Goal: Task Accomplishment & Management: Complete application form

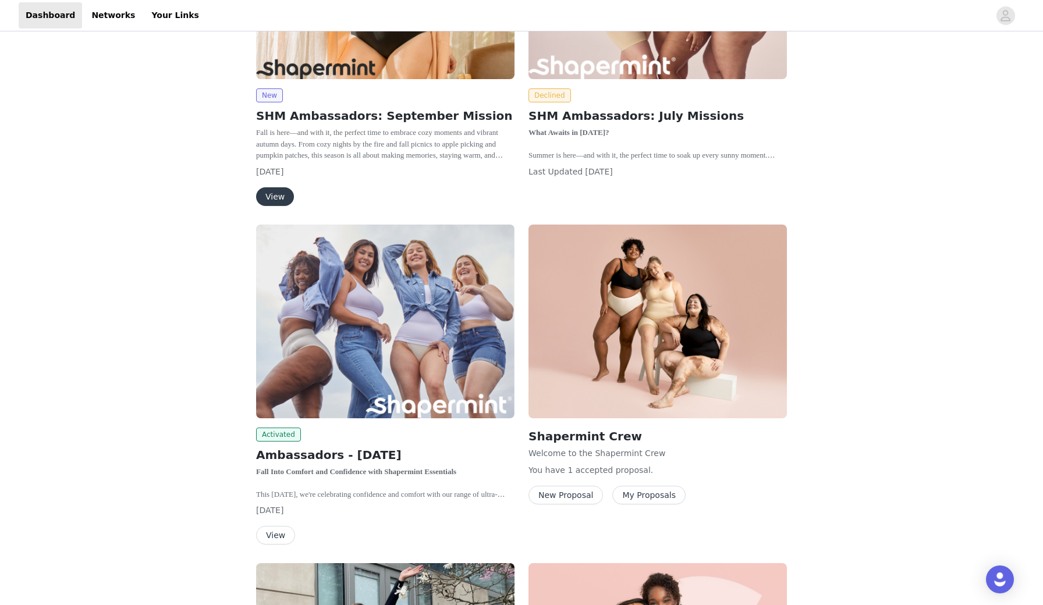
scroll to position [429, 0]
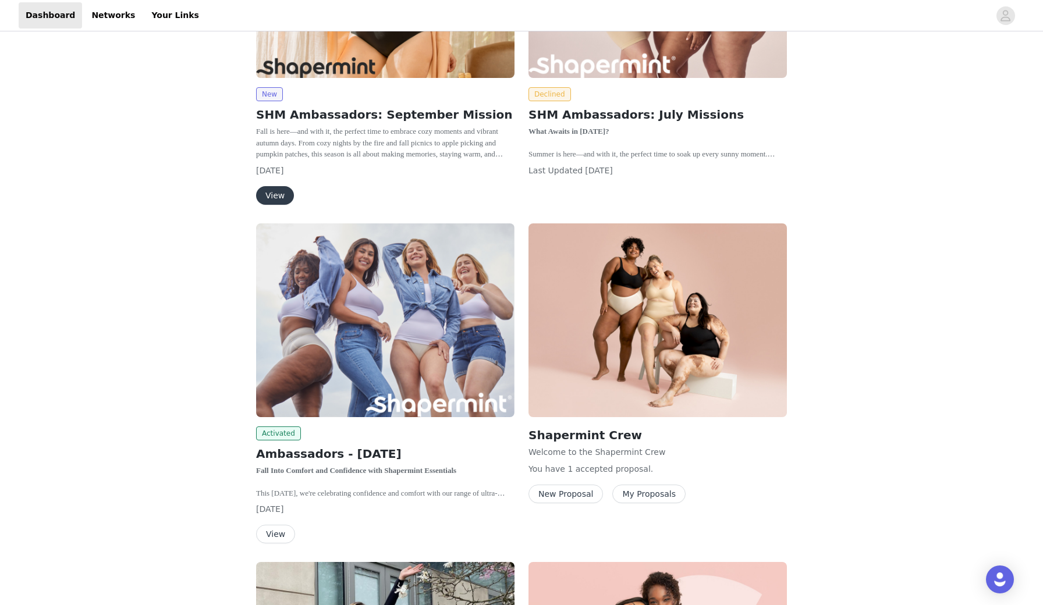
click at [285, 197] on button "View" at bounding box center [275, 195] width 38 height 19
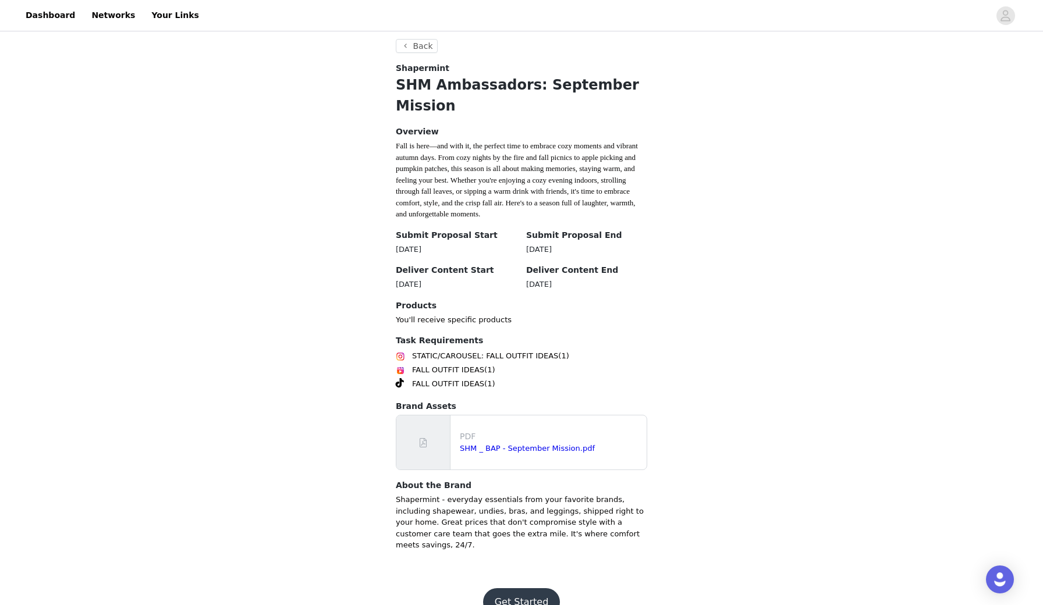
scroll to position [213, 0]
click at [505, 445] on link "SHM _ BAP - September Mission.pdf" at bounding box center [527, 449] width 135 height 9
click at [525, 589] on button "Get Started" at bounding box center [521, 603] width 77 height 28
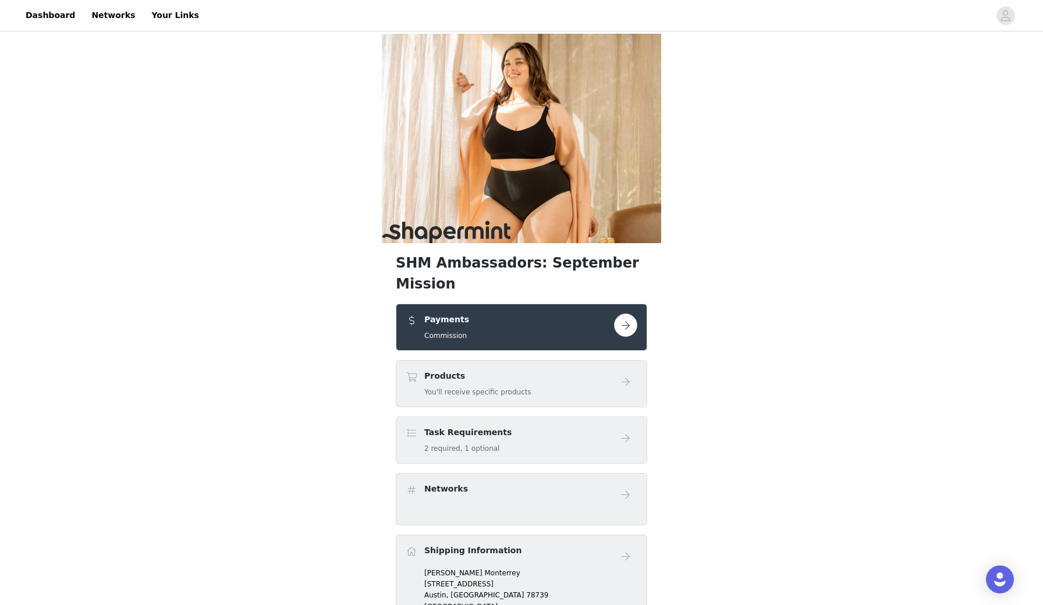
click at [628, 314] on button "button" at bounding box center [625, 325] width 23 height 23
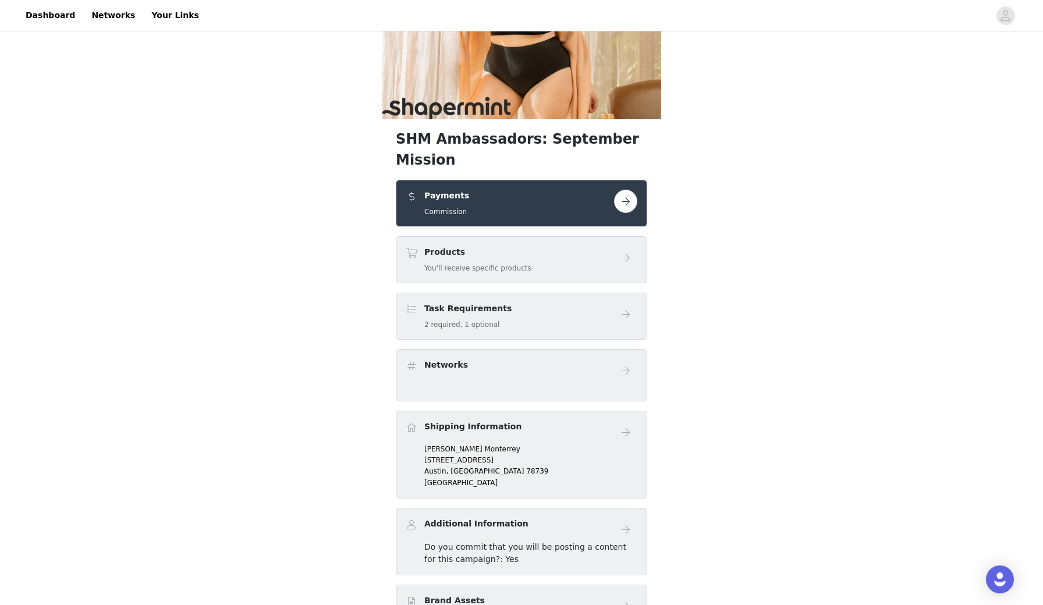
scroll to position [126, 0]
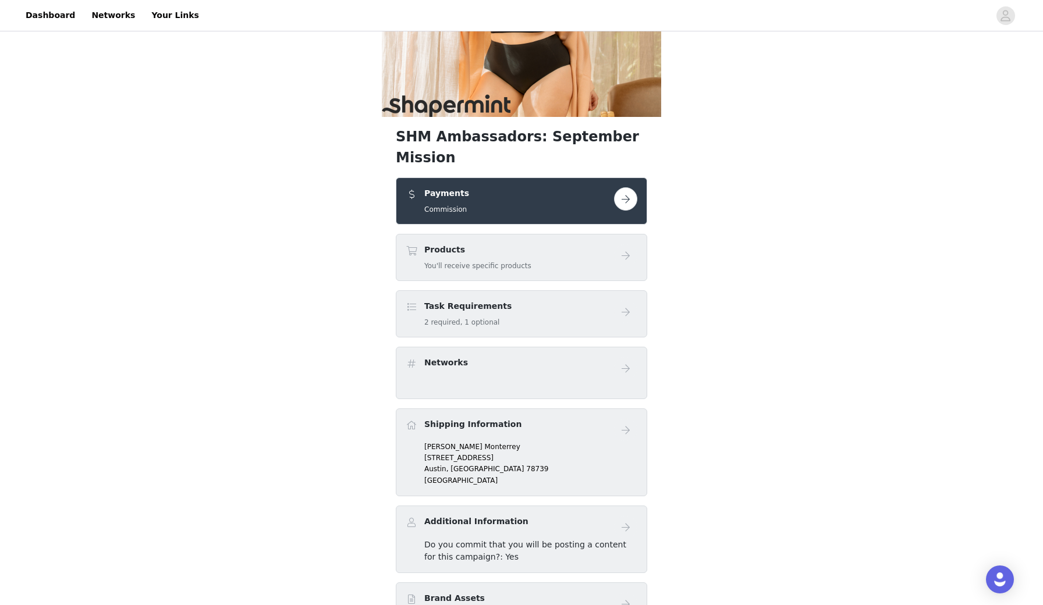
click at [562, 244] on div "Products You'll receive specific products" at bounding box center [510, 257] width 208 height 27
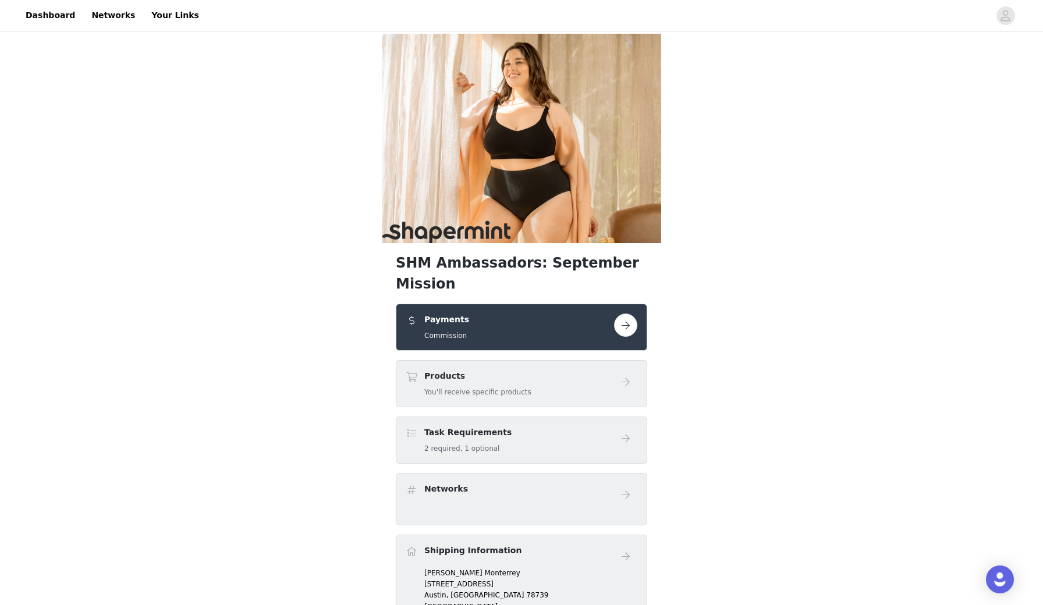
scroll to position [0, 0]
click at [621, 314] on button "button" at bounding box center [625, 325] width 23 height 23
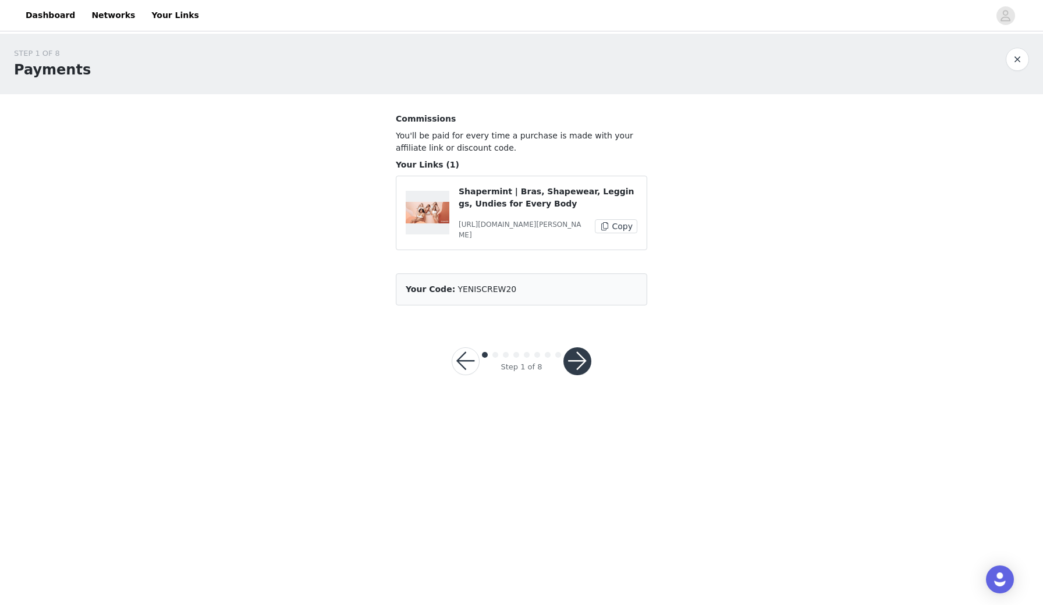
click at [581, 356] on button "button" at bounding box center [577, 361] width 28 height 28
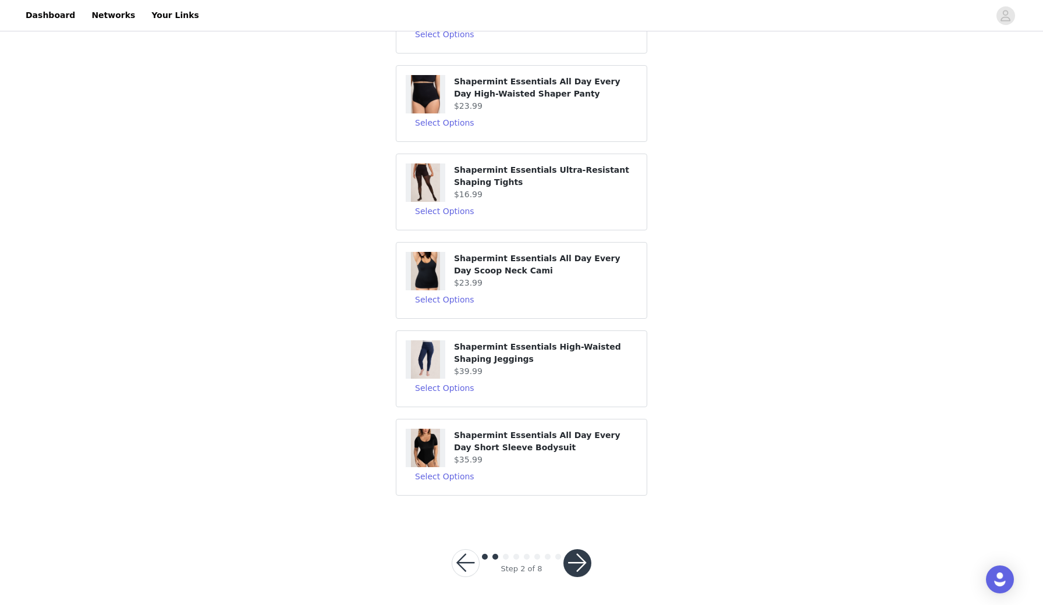
scroll to position [152, 0]
click at [465, 388] on button "Select Options" at bounding box center [445, 388] width 78 height 19
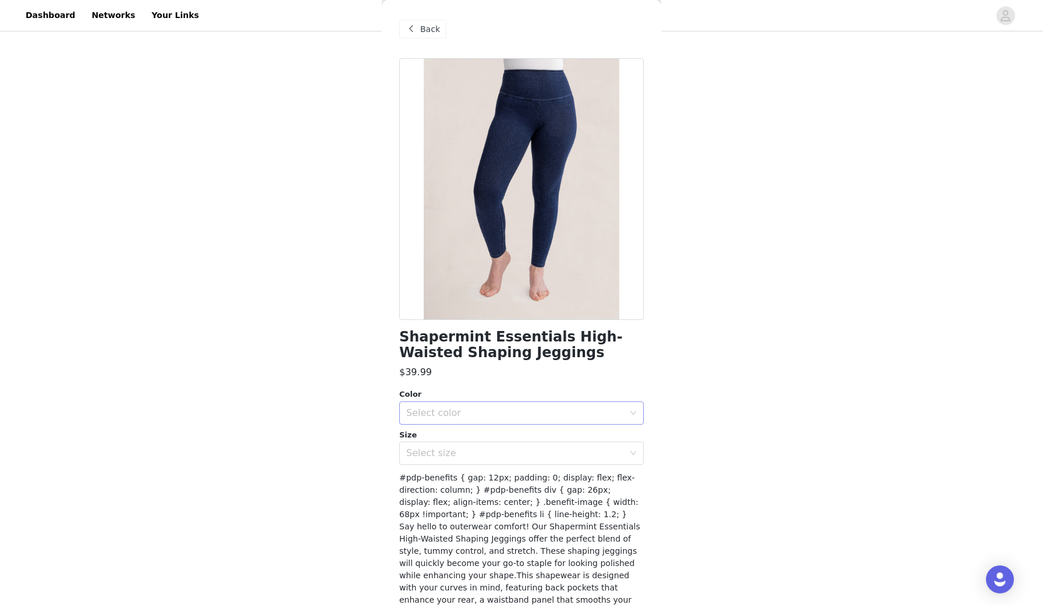
click at [613, 412] on div "Select color" at bounding box center [515, 413] width 218 height 12
click at [593, 440] on li "Navy" at bounding box center [521, 438] width 244 height 19
click at [634, 456] on icon "icon: down" at bounding box center [633, 453] width 7 height 7
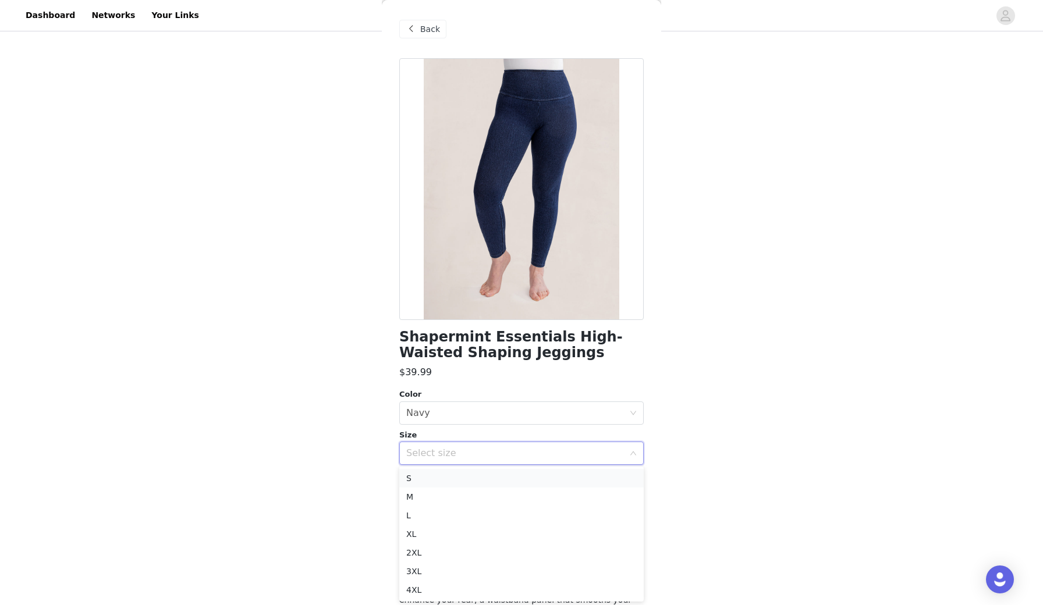
click at [599, 478] on li "S" at bounding box center [521, 478] width 244 height 19
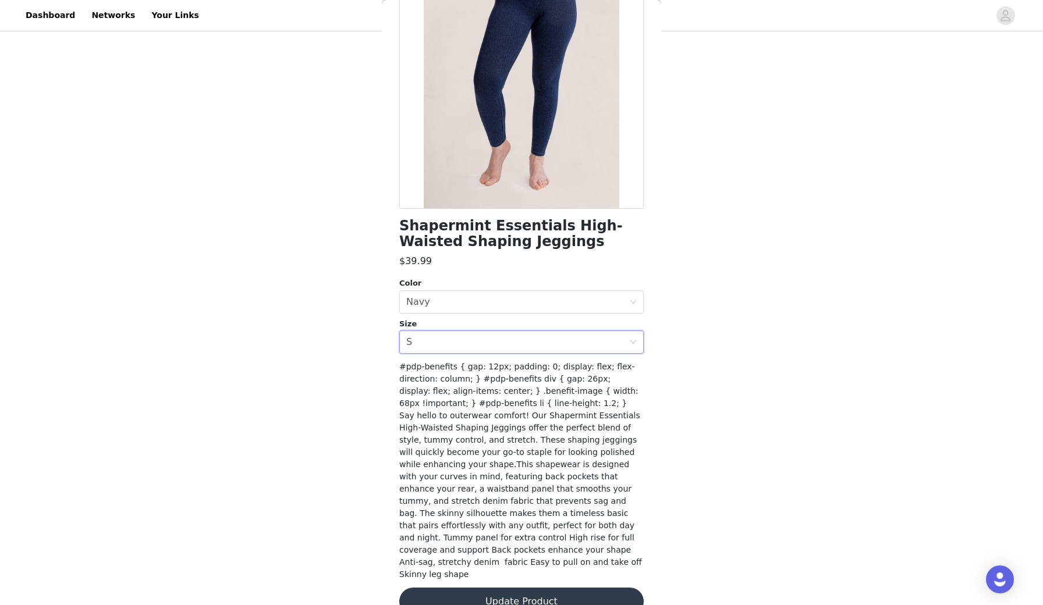
scroll to position [111, 0]
click at [521, 588] on button "Update Product" at bounding box center [521, 602] width 244 height 28
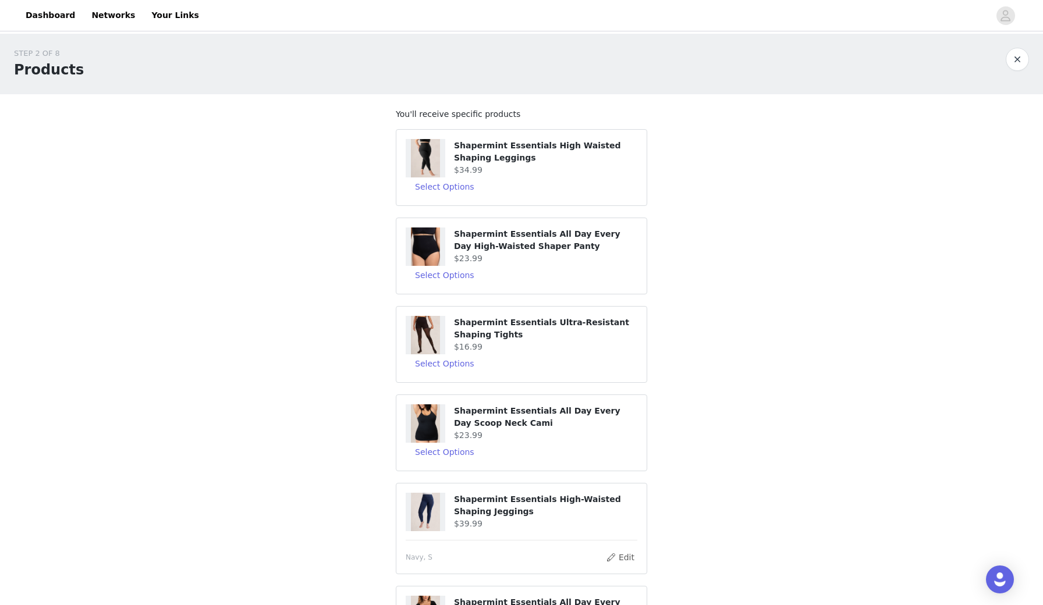
scroll to position [0, 0]
click at [461, 190] on button "Select Options" at bounding box center [445, 186] width 78 height 19
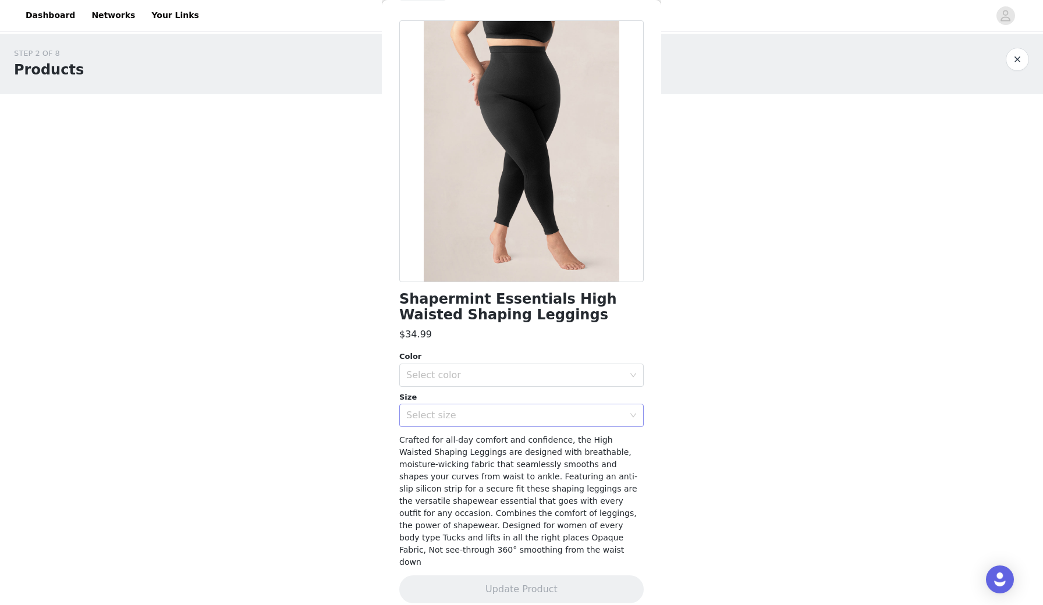
scroll to position [37, 0]
click at [634, 378] on icon "icon: down" at bounding box center [633, 375] width 7 height 7
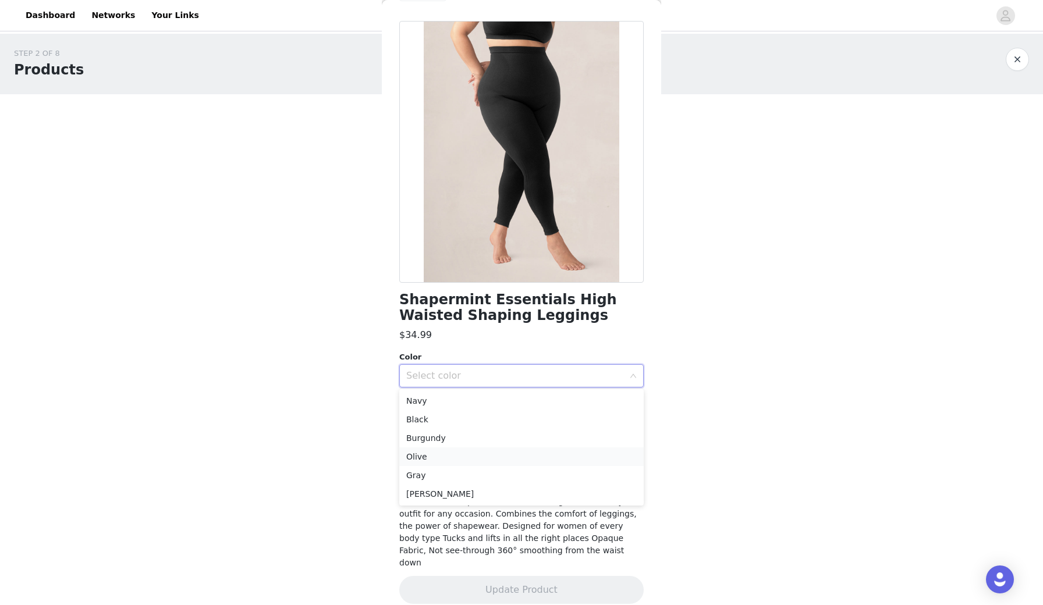
click at [500, 456] on li "Olive" at bounding box center [521, 456] width 244 height 19
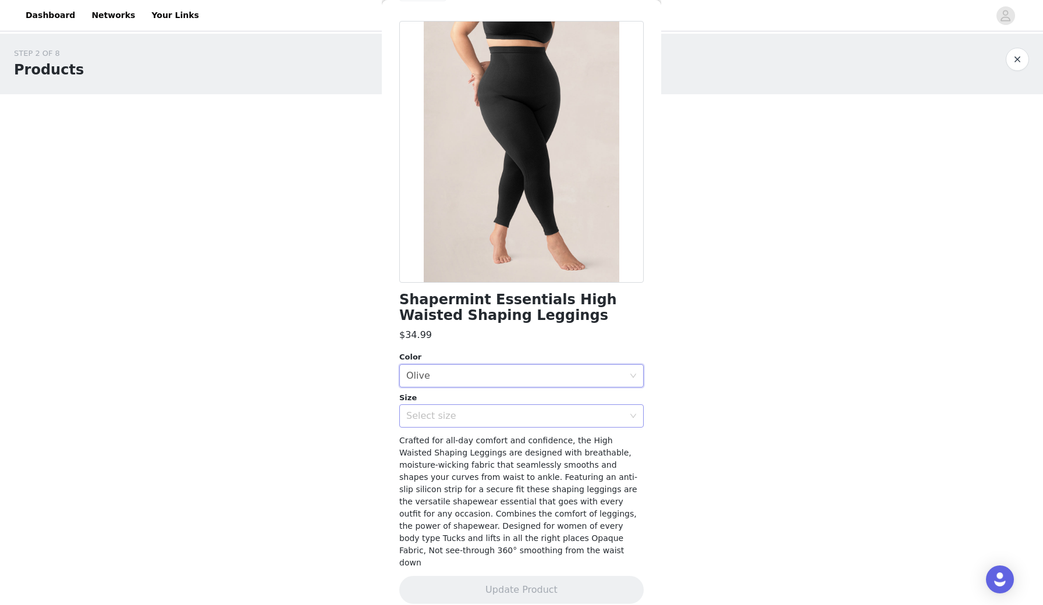
click at [575, 414] on div "Select size" at bounding box center [515, 416] width 218 height 12
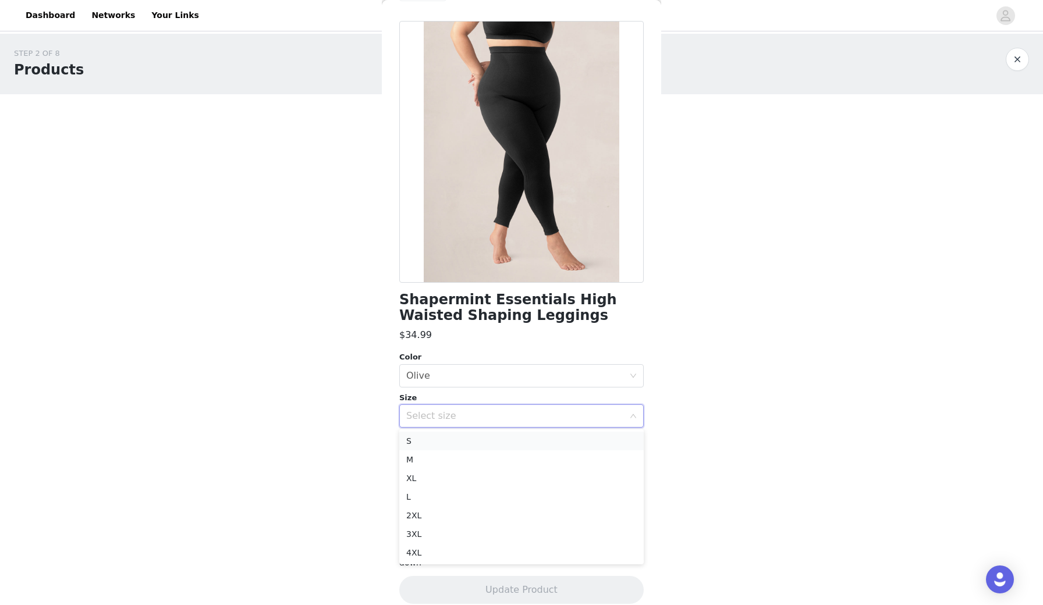
click at [541, 436] on li "S" at bounding box center [521, 441] width 244 height 19
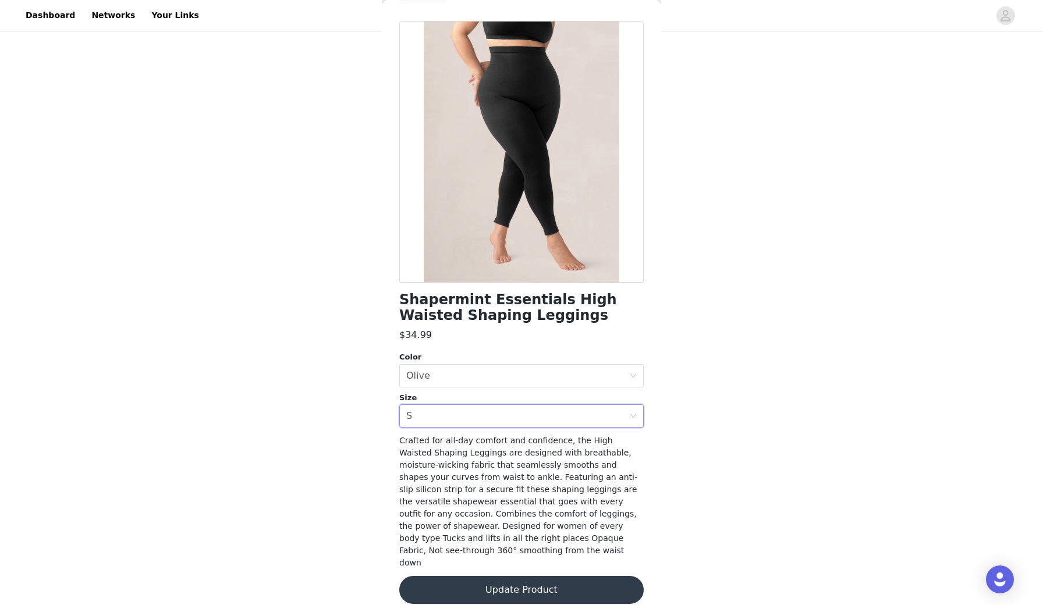
scroll to position [166, 0]
click at [502, 577] on button "Update Product" at bounding box center [521, 590] width 244 height 28
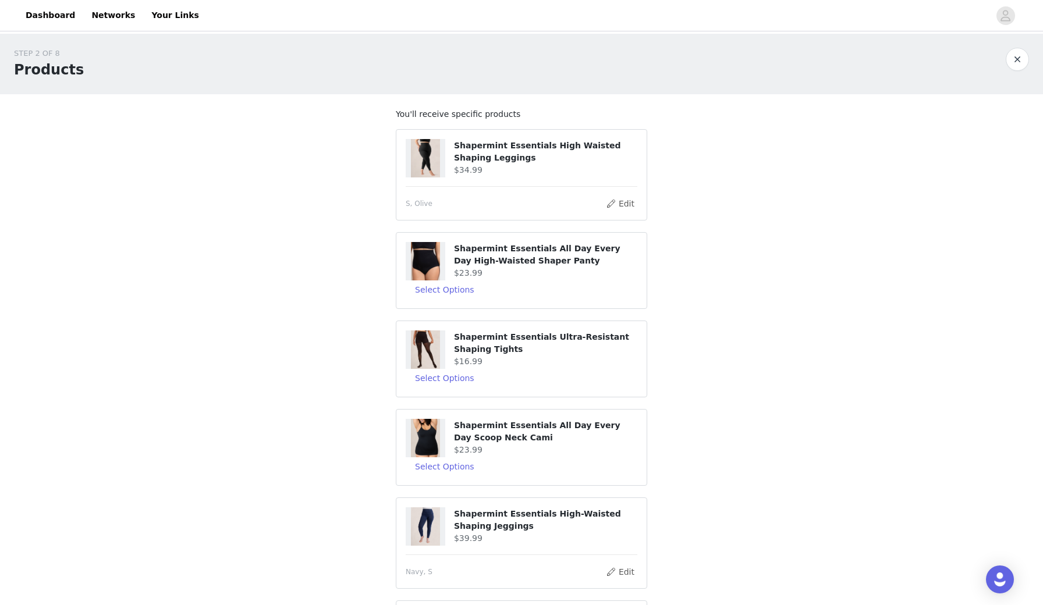
scroll to position [0, 0]
click at [461, 291] on button "Select Options" at bounding box center [445, 289] width 78 height 19
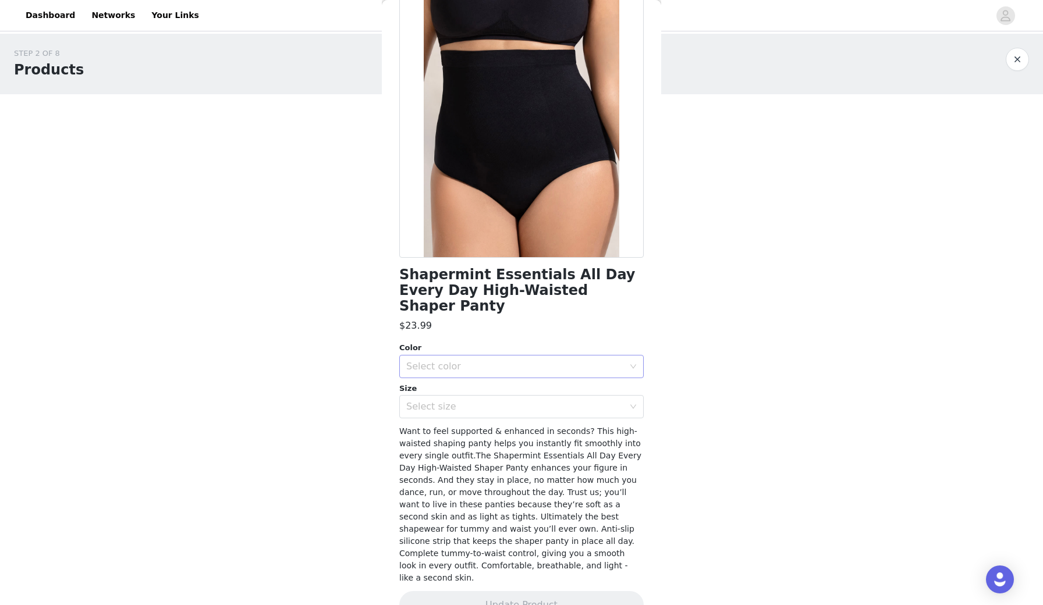
scroll to position [62, 0]
click at [628, 356] on div "Select color" at bounding box center [517, 367] width 223 height 22
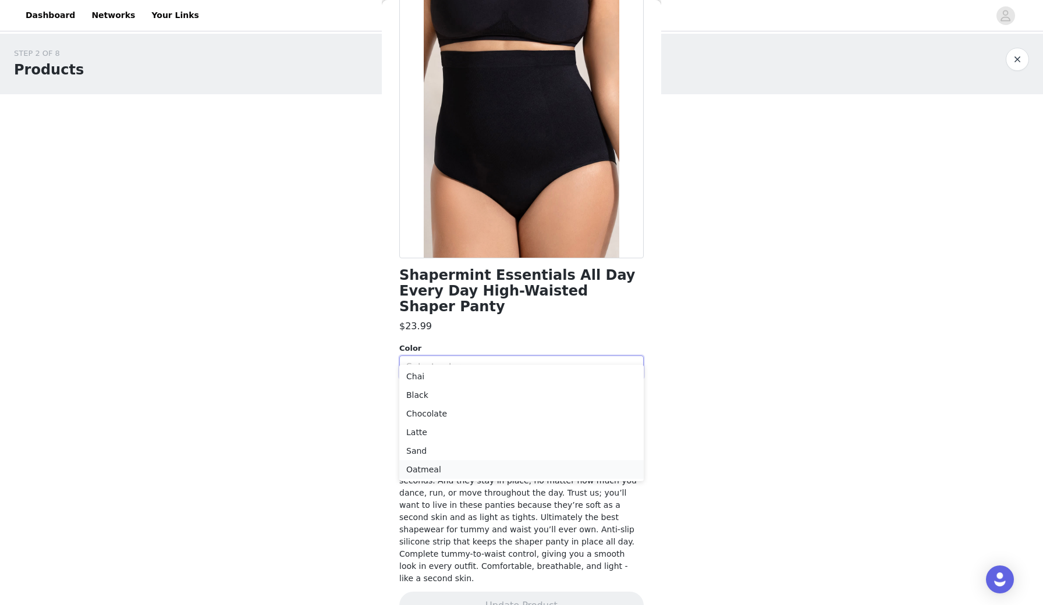
click at [527, 461] on li "Oatmeal" at bounding box center [521, 469] width 244 height 19
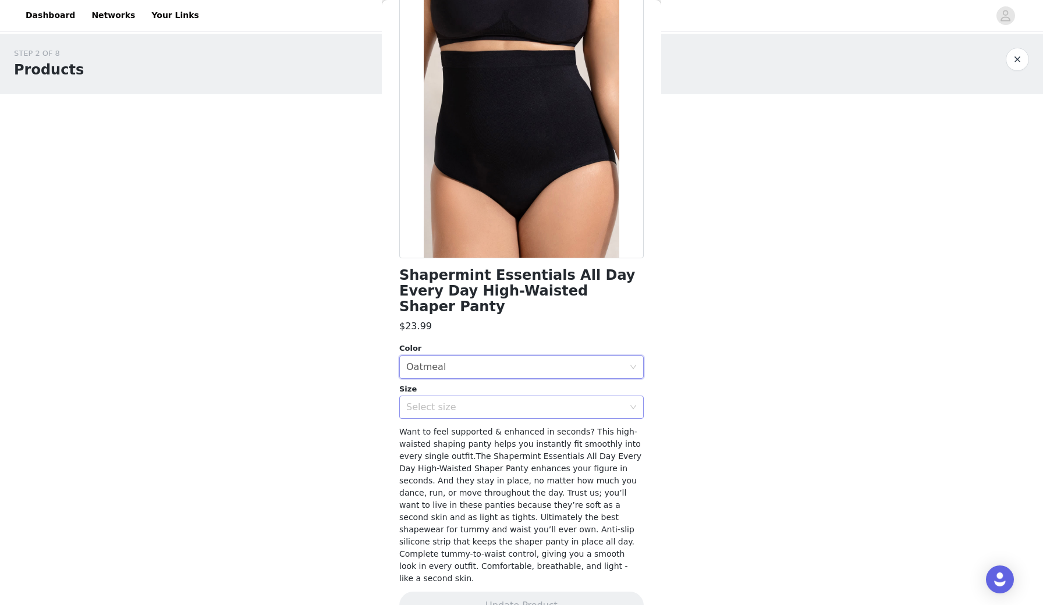
click at [610, 401] on div "Select size" at bounding box center [515, 407] width 218 height 12
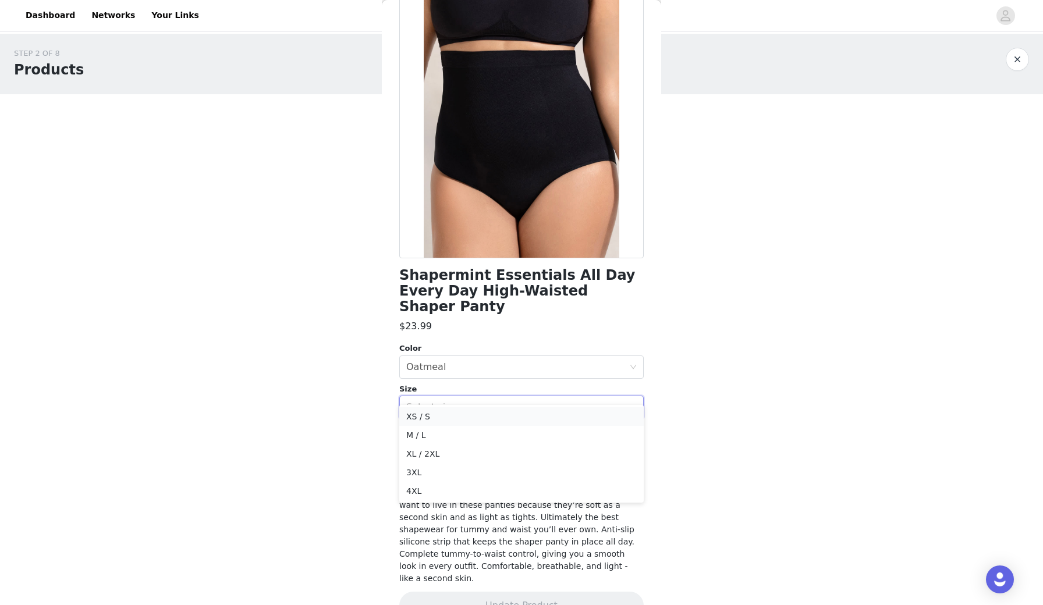
click at [587, 416] on li "XS / S" at bounding box center [521, 416] width 244 height 19
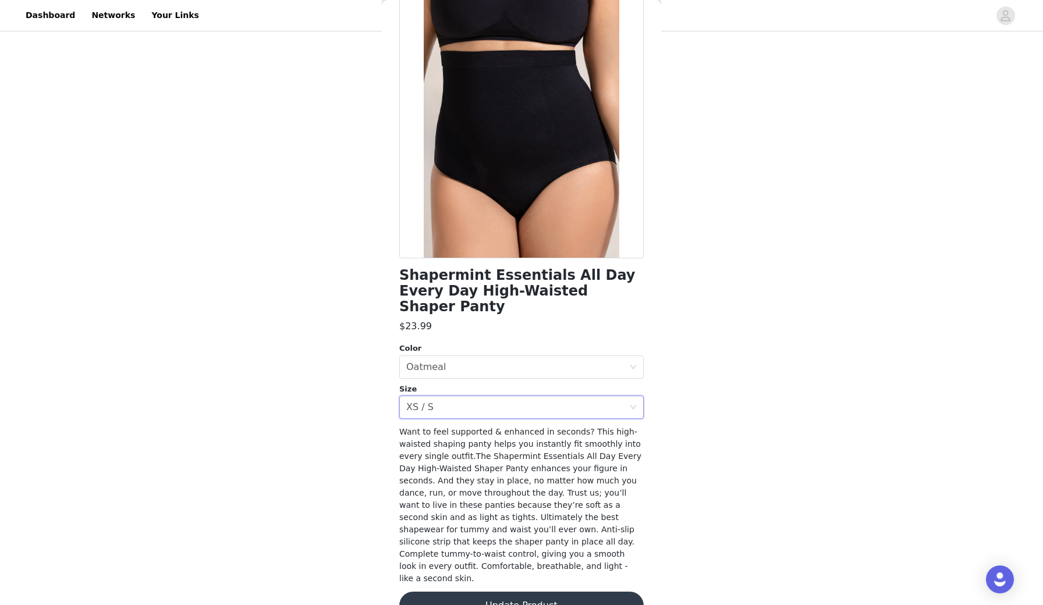
scroll to position [181, 0]
click at [534, 592] on button "Update Product" at bounding box center [521, 606] width 244 height 28
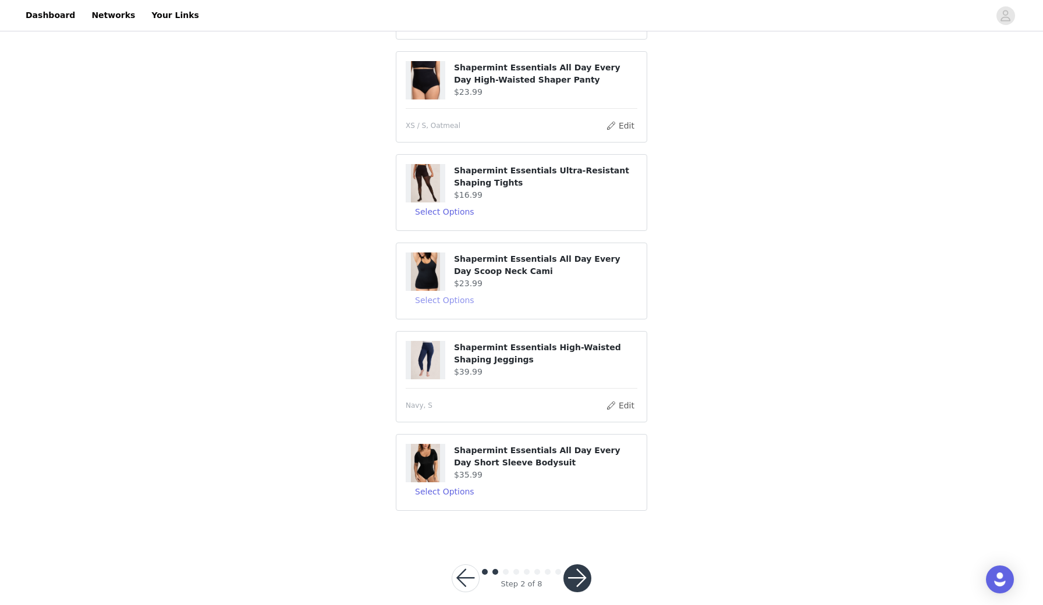
click at [435, 296] on button "Select Options" at bounding box center [445, 300] width 78 height 19
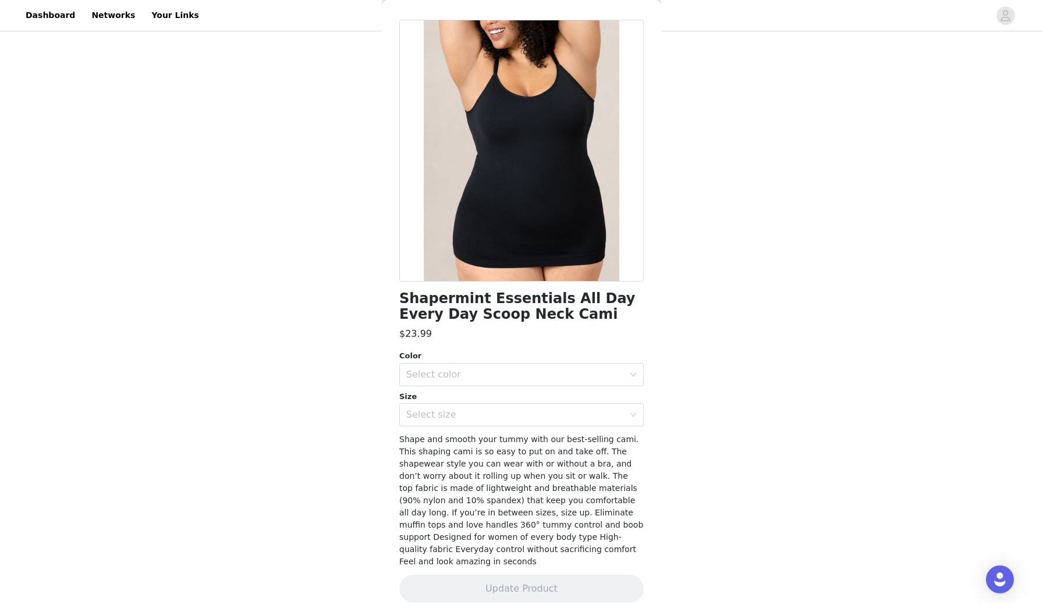
scroll to position [37, 0]
click at [554, 371] on div "Select color" at bounding box center [515, 376] width 218 height 12
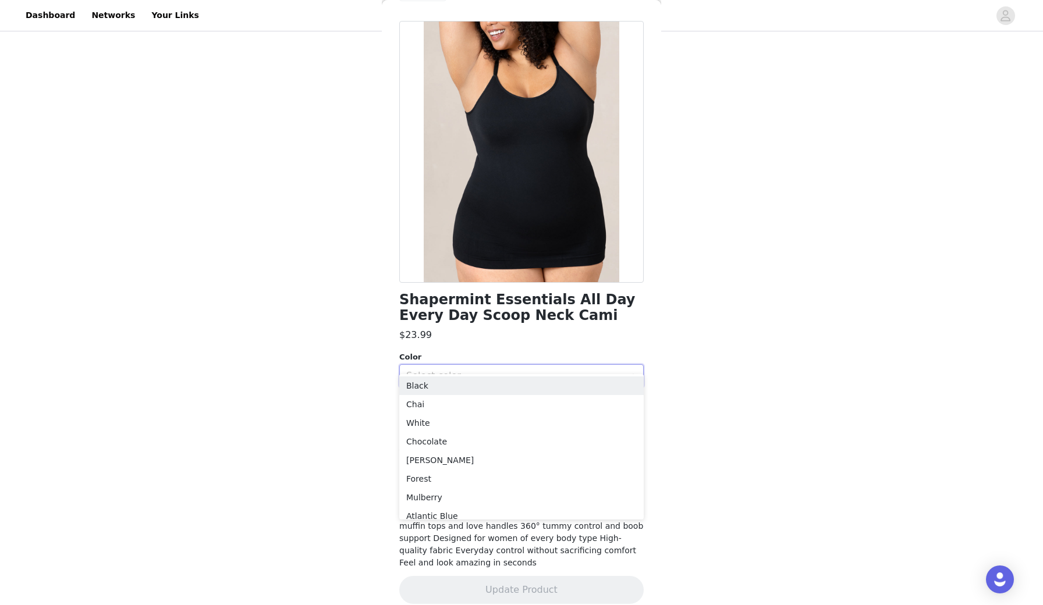
scroll to position [196, 0]
click at [546, 386] on li "Black" at bounding box center [521, 386] width 244 height 19
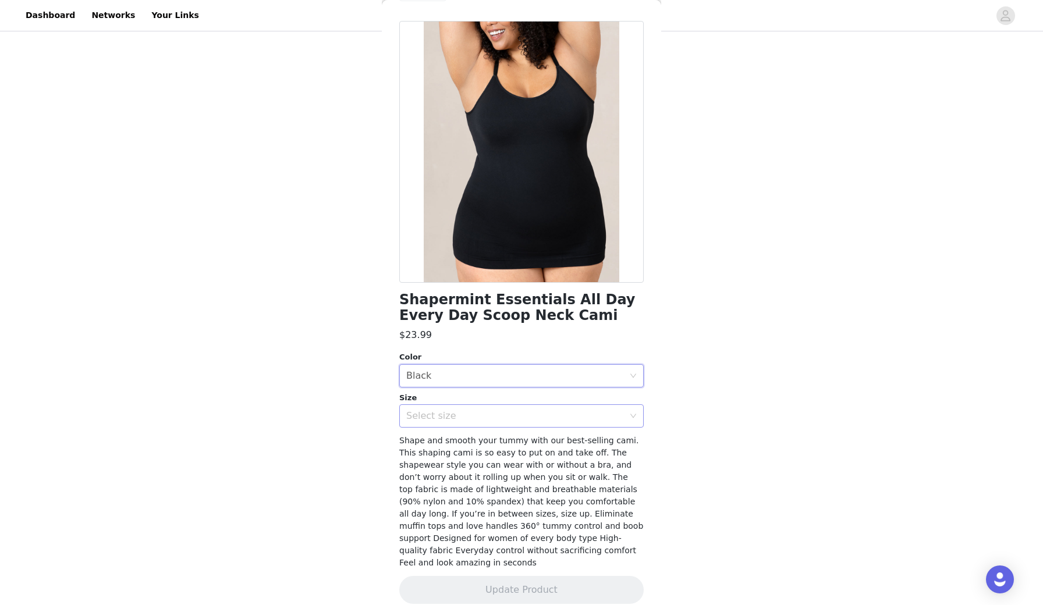
click at [549, 413] on div "Select size" at bounding box center [515, 416] width 218 height 12
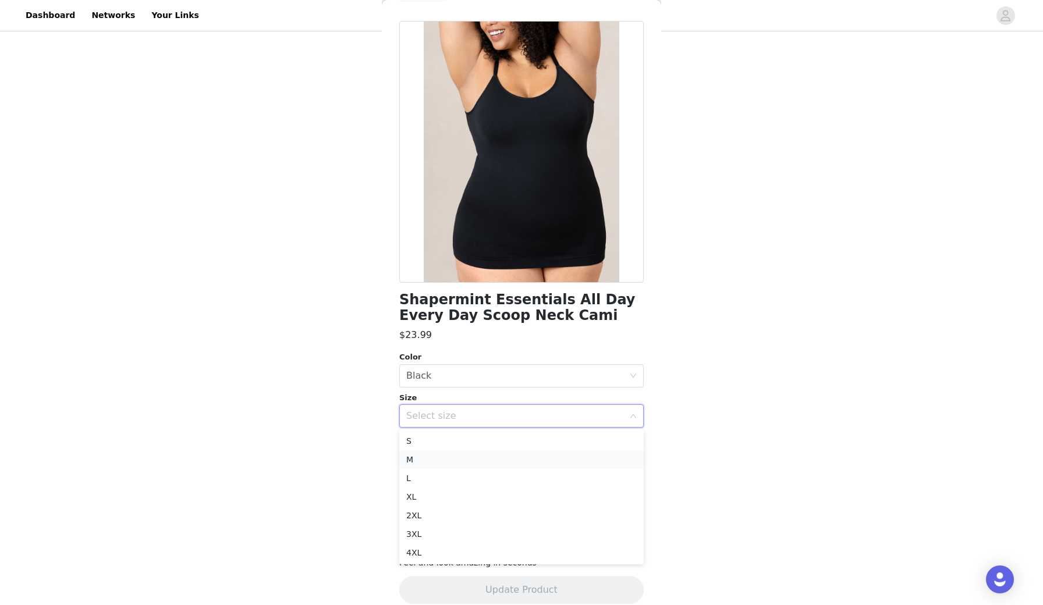
click at [527, 454] on li "M" at bounding box center [521, 459] width 244 height 19
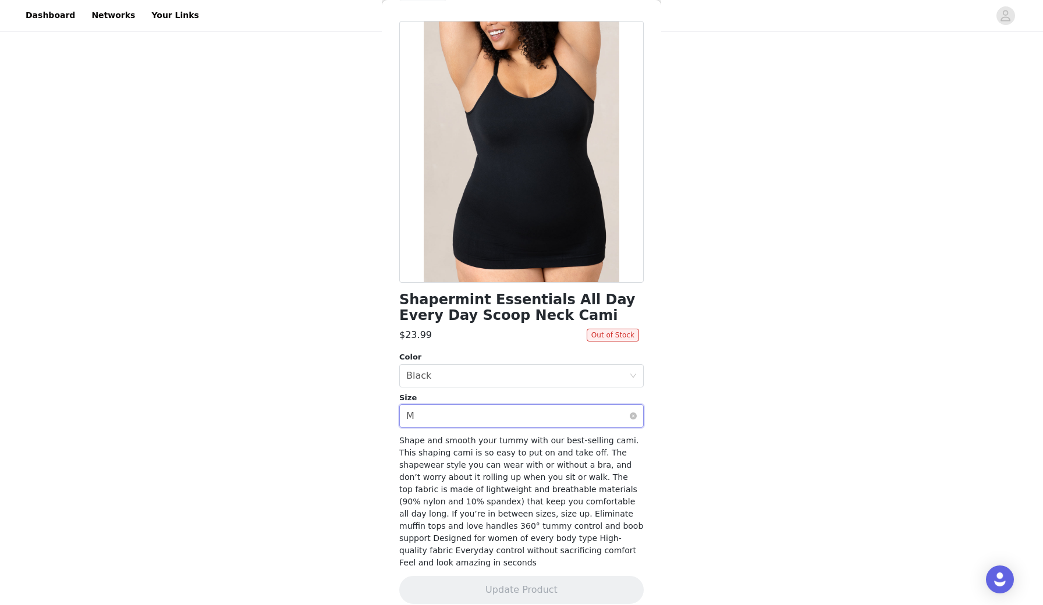
click at [589, 424] on div "Select size M" at bounding box center [517, 416] width 223 height 22
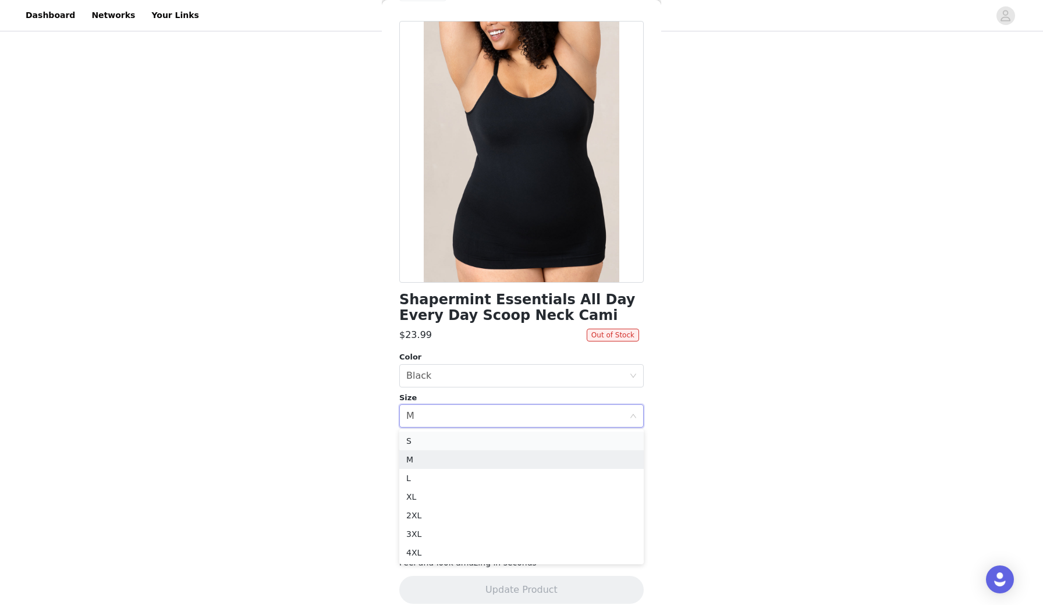
click at [574, 443] on li "S" at bounding box center [521, 441] width 244 height 19
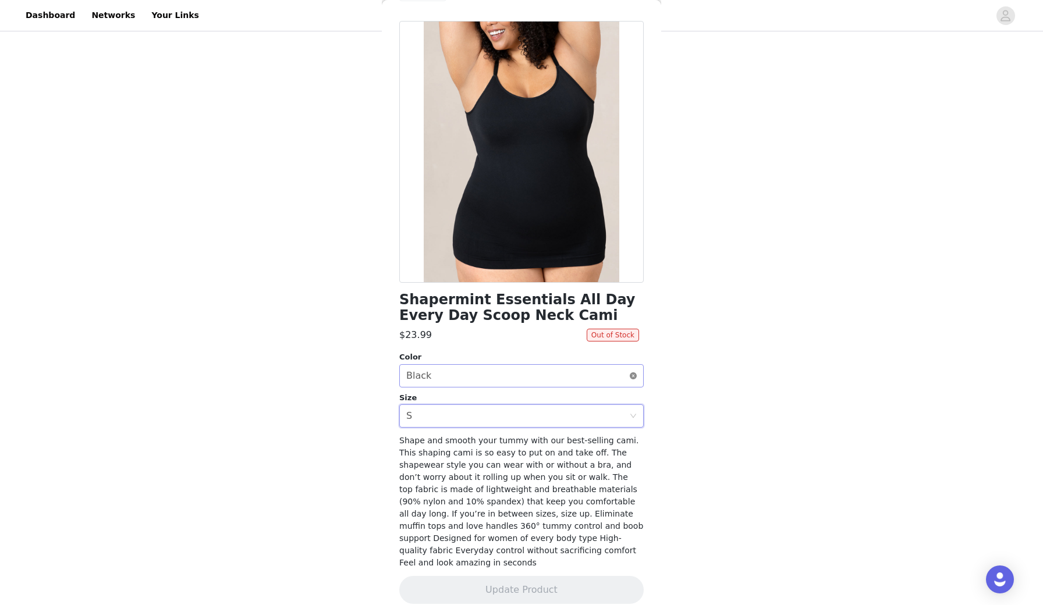
click at [632, 376] on icon "icon: close-circle" at bounding box center [633, 375] width 7 height 7
click at [628, 376] on div "Select color" at bounding box center [517, 376] width 223 height 22
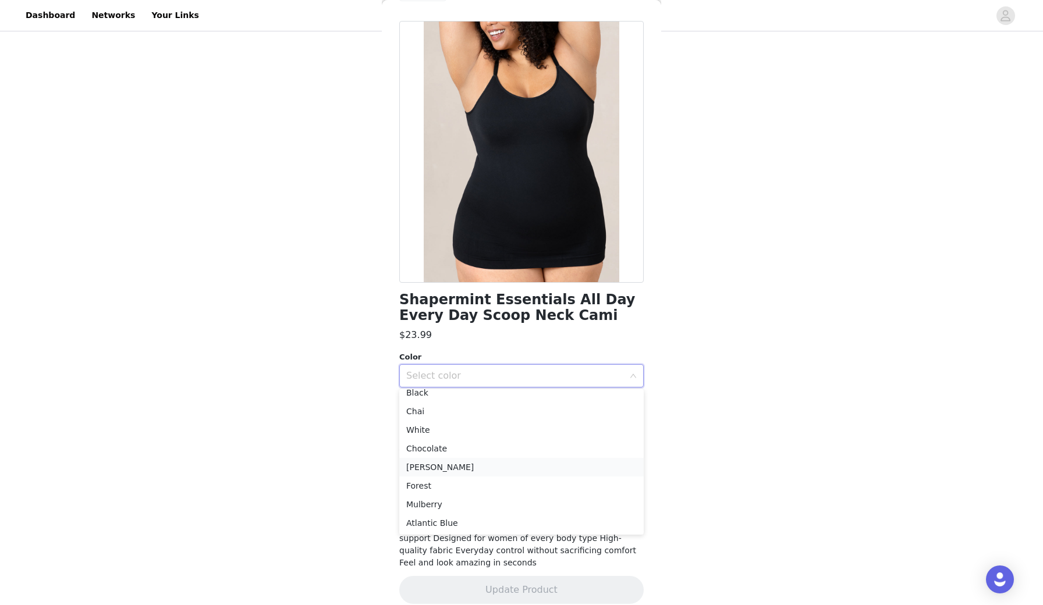
scroll to position [8, 0]
click at [535, 486] on li "Forest" at bounding box center [521, 486] width 244 height 19
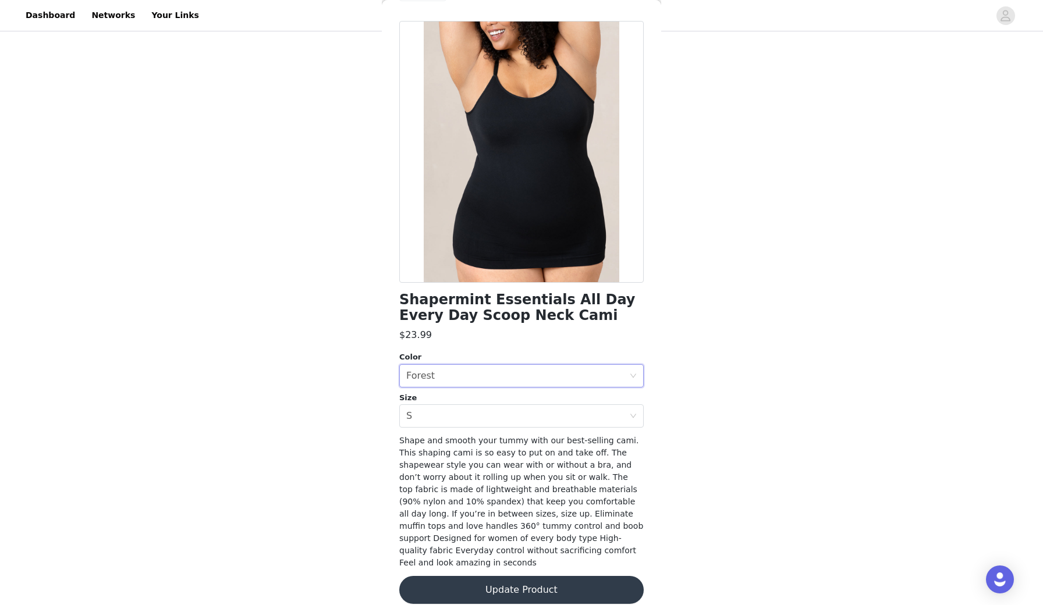
click at [532, 576] on button "Update Product" at bounding box center [521, 590] width 244 height 28
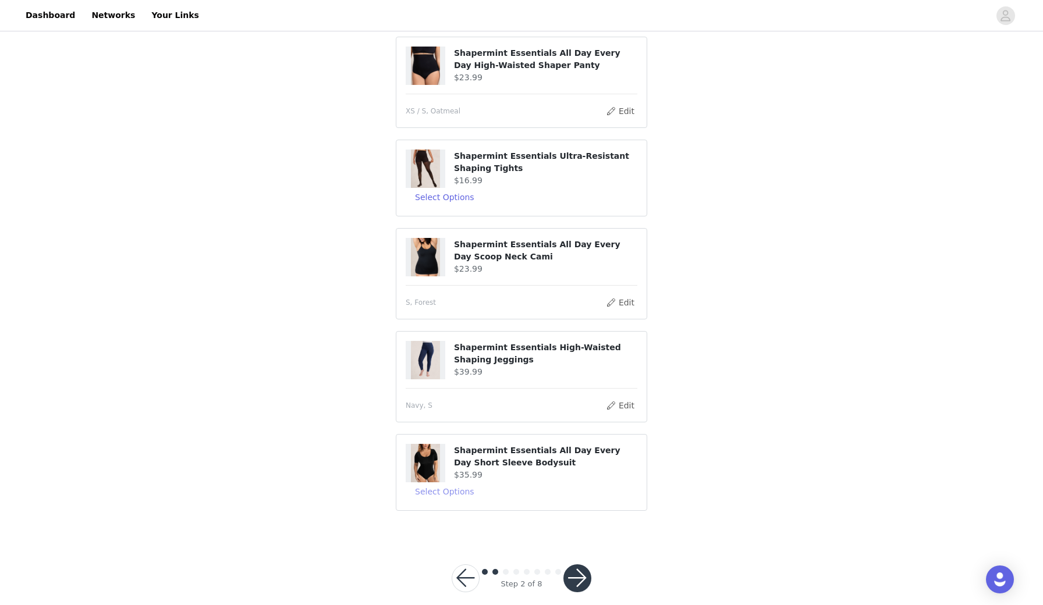
click at [457, 492] on button "Select Options" at bounding box center [445, 491] width 78 height 19
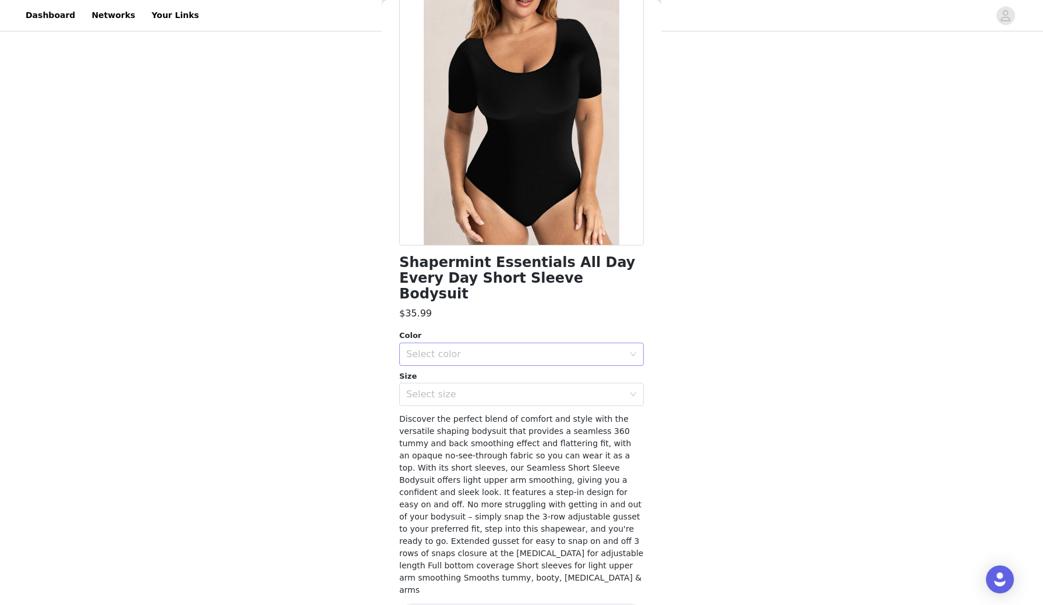
scroll to position [74, 0]
click at [585, 349] on div "Select color" at bounding box center [515, 355] width 218 height 12
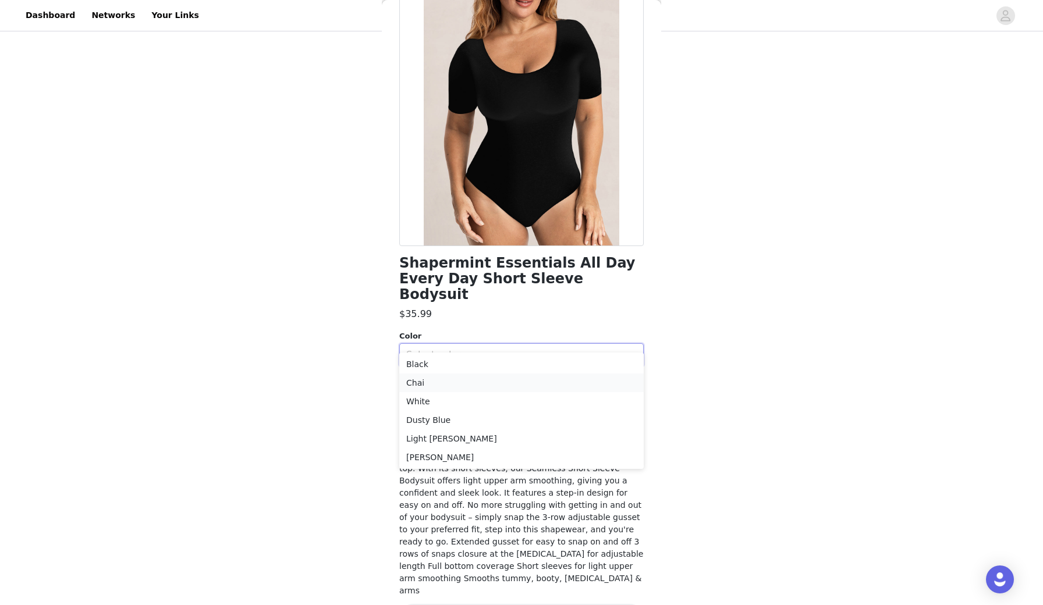
click at [473, 380] on li "Chai" at bounding box center [521, 383] width 244 height 19
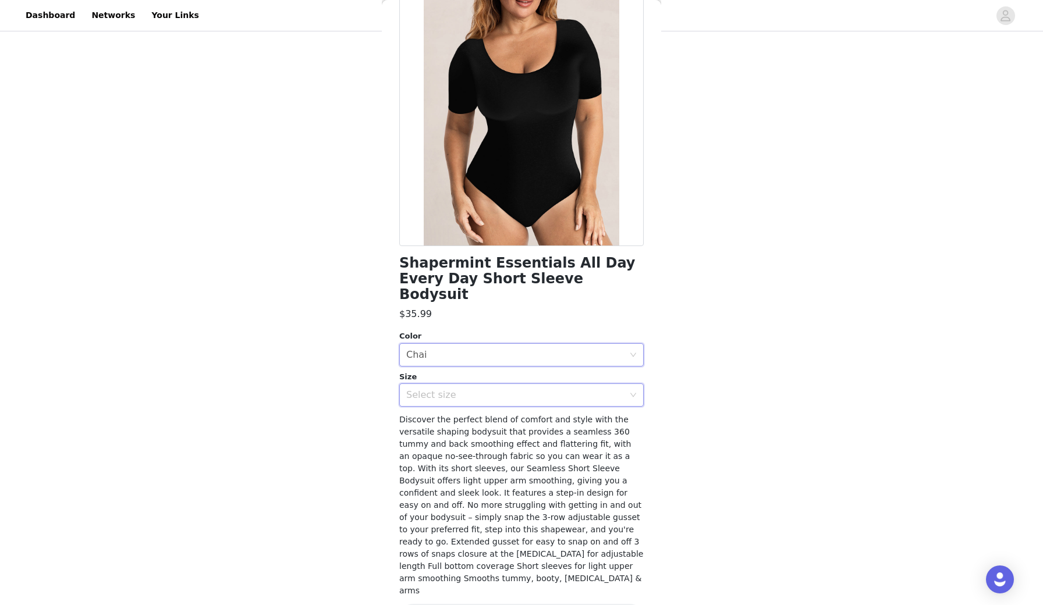
click at [497, 385] on div "Select size" at bounding box center [517, 395] width 223 height 22
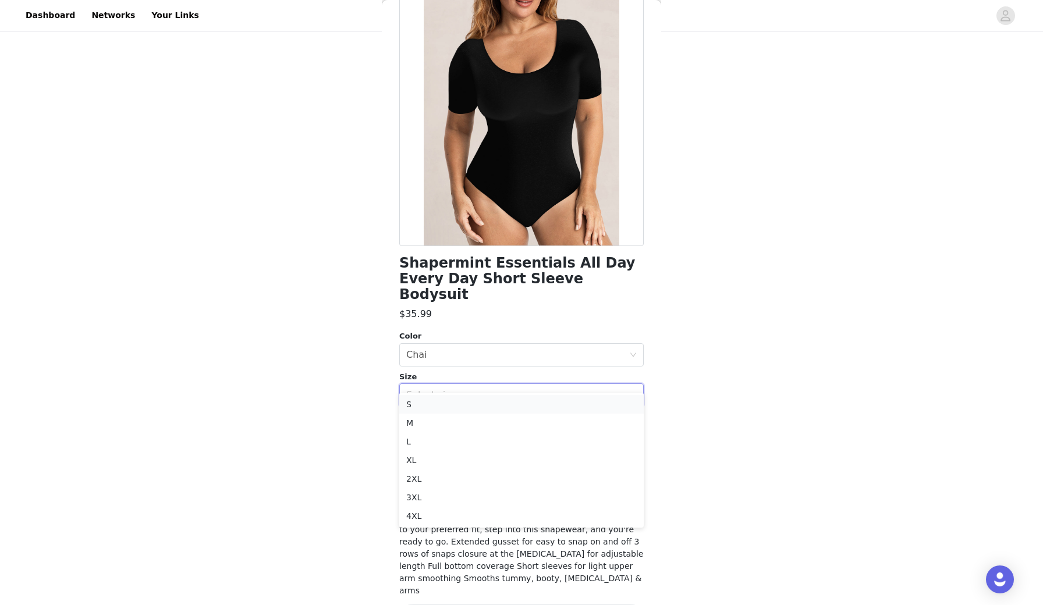
click at [488, 402] on li "S" at bounding box center [521, 404] width 244 height 19
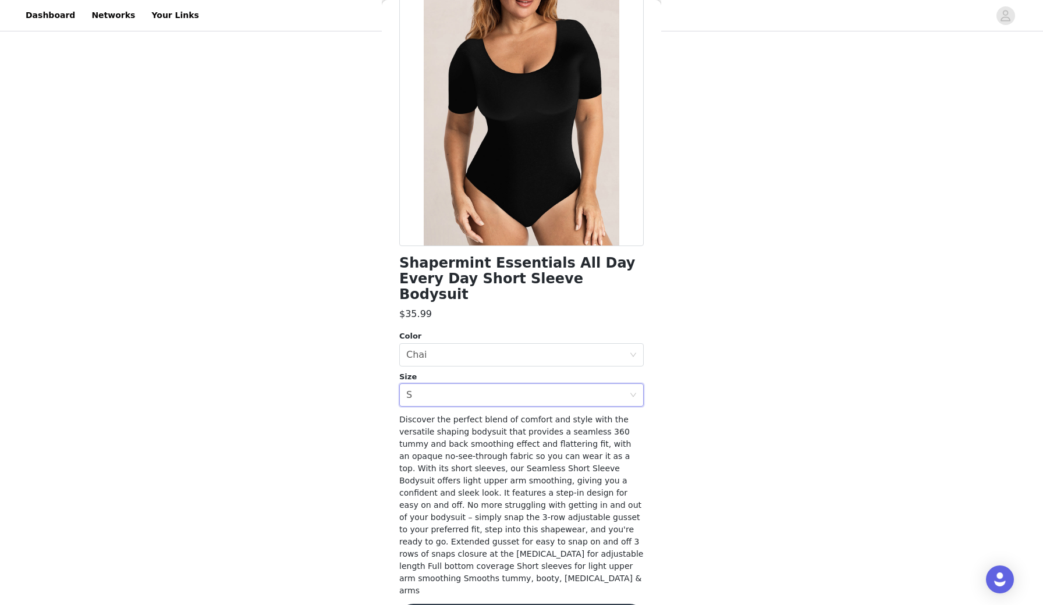
scroll to position [210, 0]
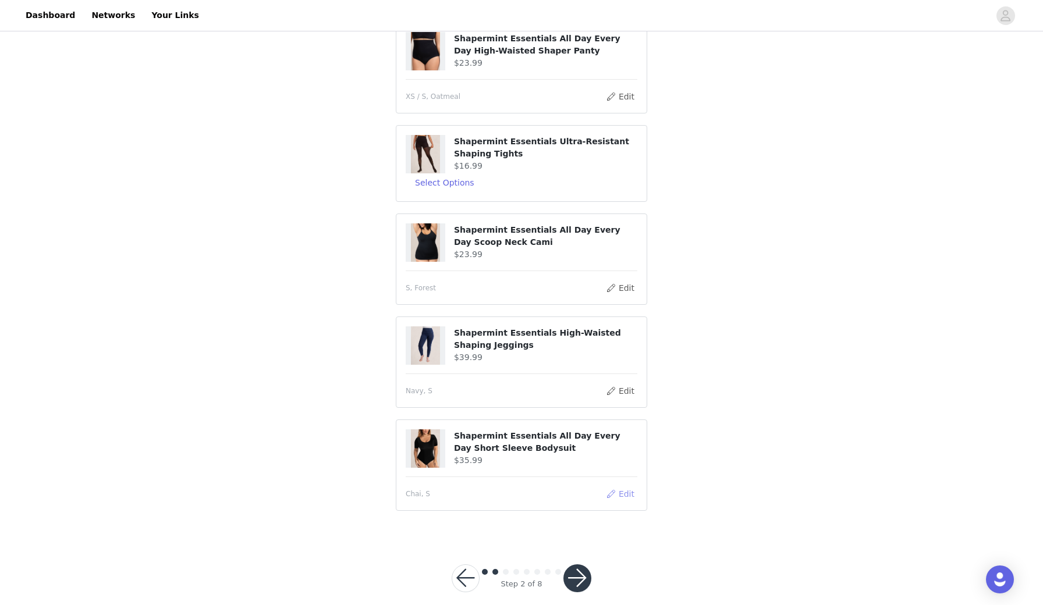
click at [616, 493] on button "Edit" at bounding box center [620, 494] width 30 height 14
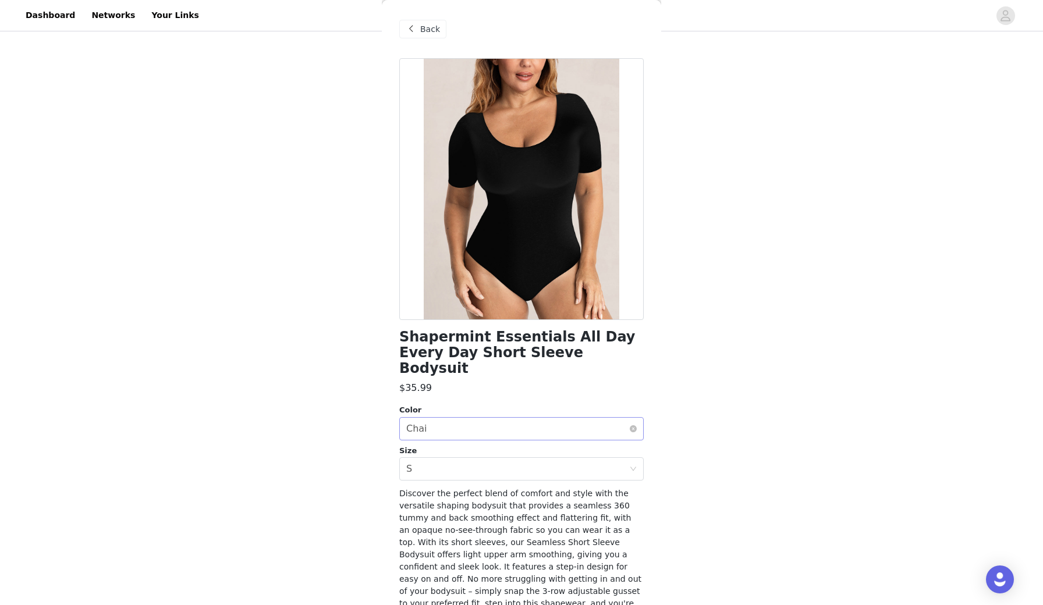
click at [592, 418] on div "Select color Chai" at bounding box center [517, 429] width 223 height 22
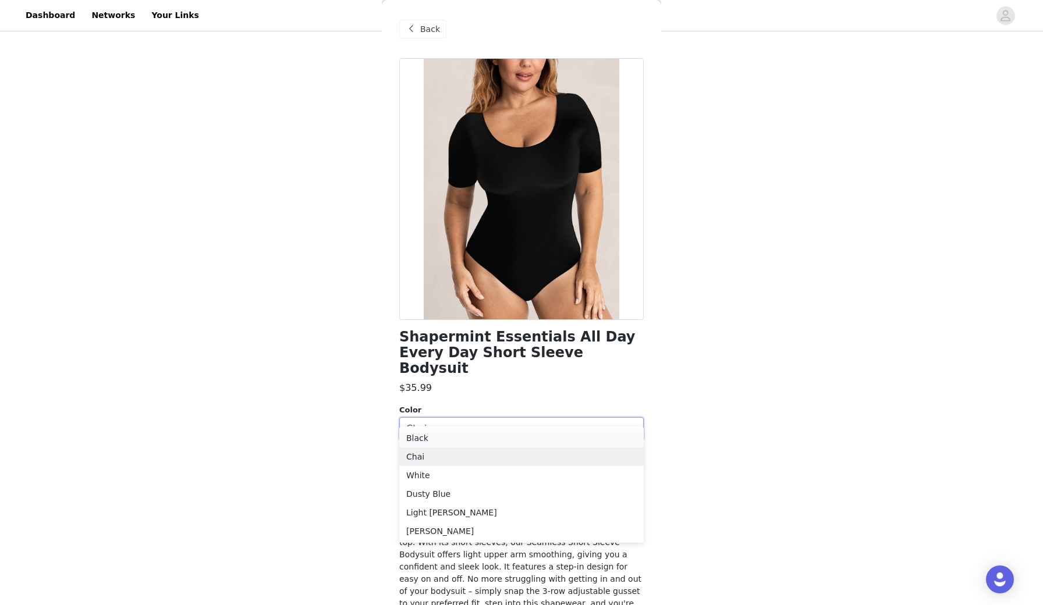
click at [562, 434] on li "Black" at bounding box center [521, 438] width 244 height 19
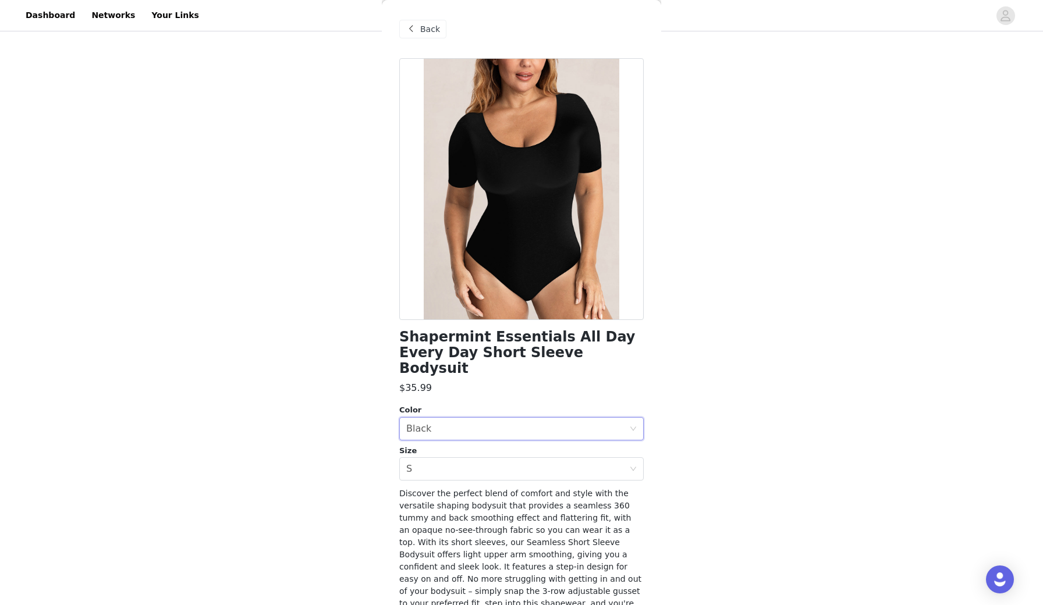
click at [755, 440] on div "STEP 2 OF 8 Products You'll receive specific products Shapermint Essentials Hig…" at bounding box center [521, 180] width 1043 height 713
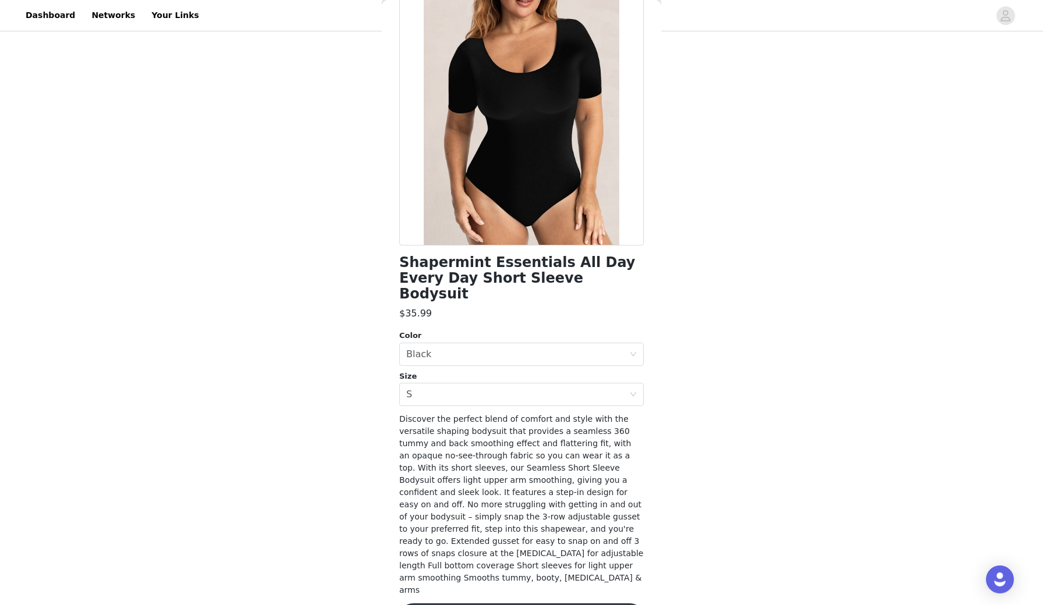
scroll to position [74, 0]
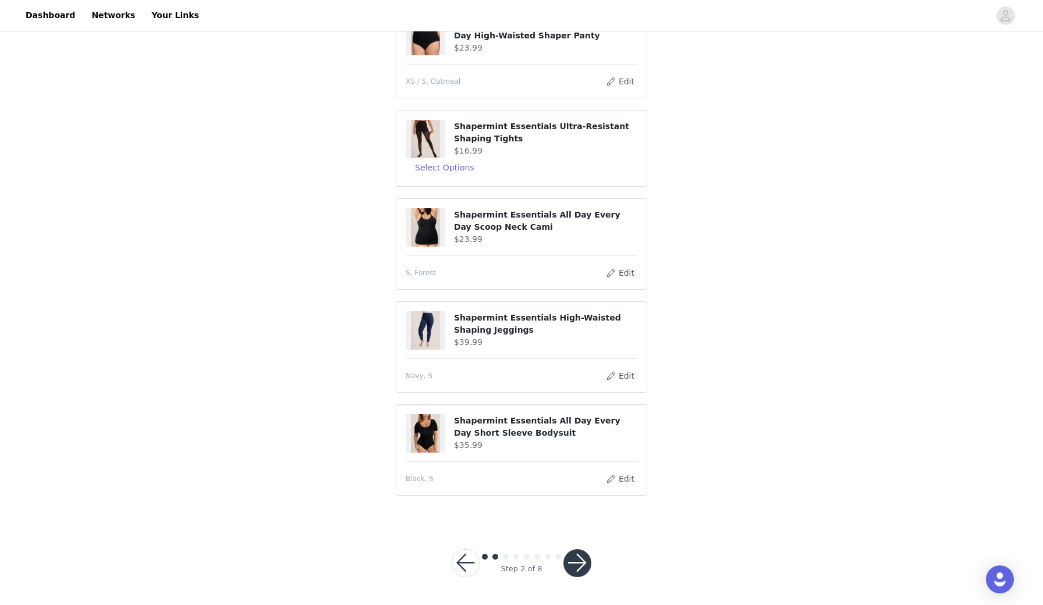
scroll to position [225, 0]
click at [588, 563] on button "button" at bounding box center [577, 564] width 28 height 28
click at [580, 559] on button "button" at bounding box center [577, 564] width 28 height 28
click at [454, 169] on button "Select Options" at bounding box center [445, 168] width 78 height 19
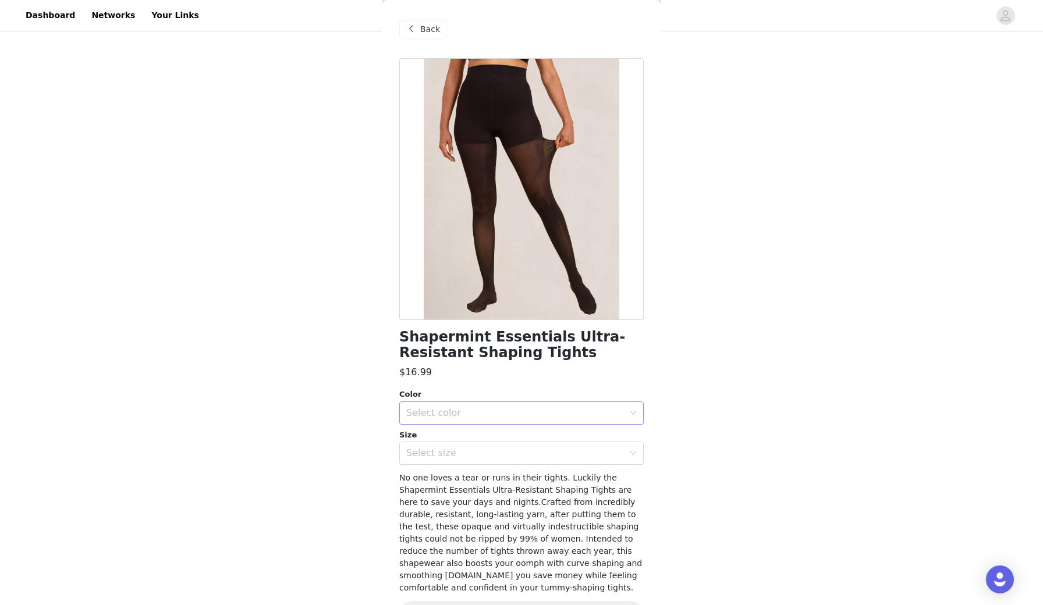
click at [542, 410] on div "Select color" at bounding box center [515, 413] width 218 height 12
click at [503, 459] on li "Chocolate" at bounding box center [521, 456] width 244 height 19
click at [520, 452] on div "Select size" at bounding box center [515, 453] width 218 height 12
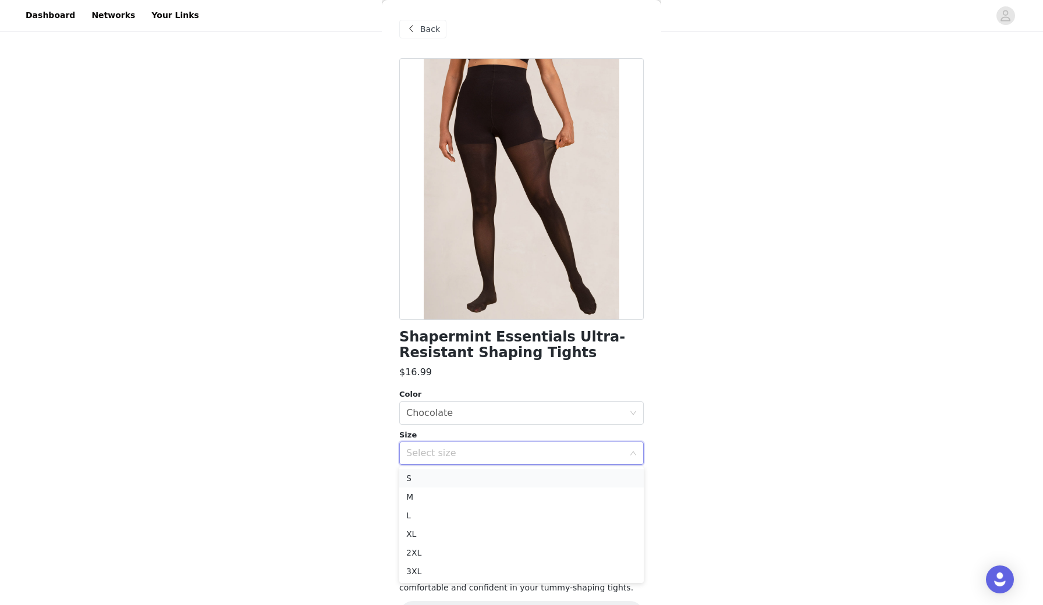
click at [492, 484] on li "S" at bounding box center [521, 478] width 244 height 19
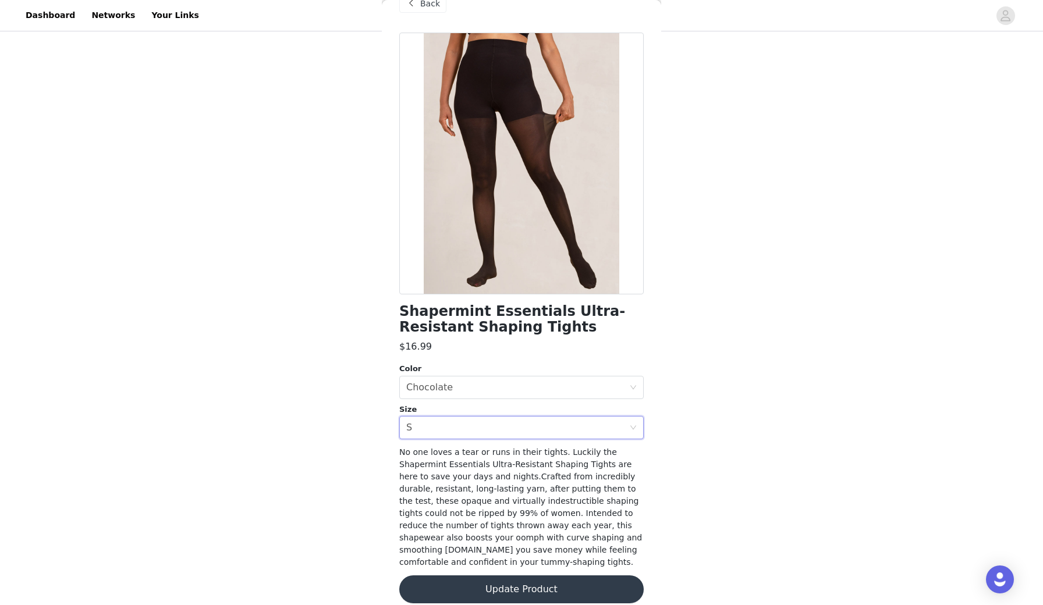
scroll to position [25, 0]
click at [481, 576] on button "Update Product" at bounding box center [521, 590] width 244 height 28
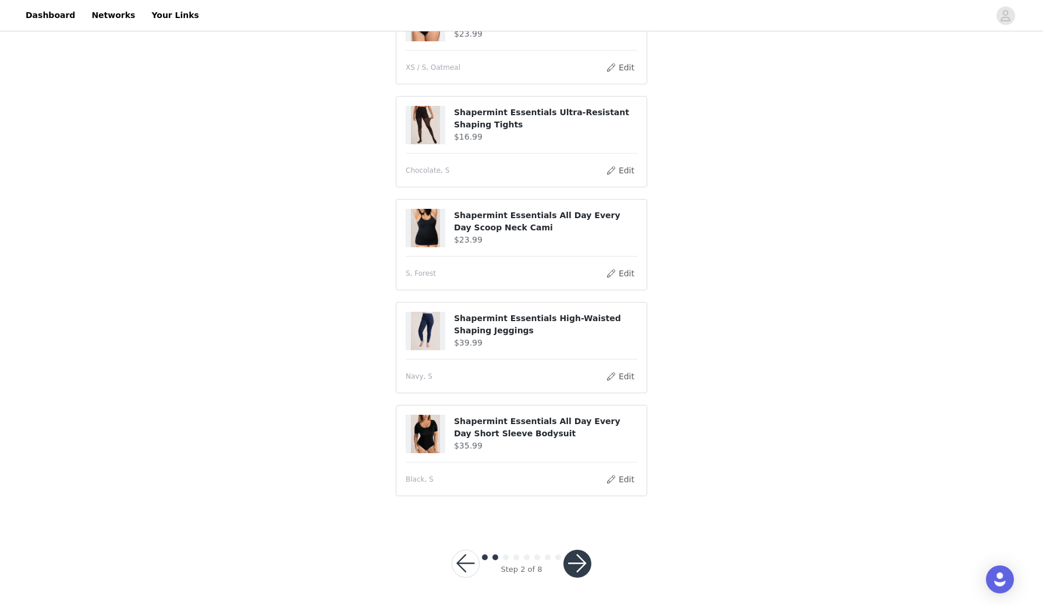
click at [574, 563] on button "button" at bounding box center [577, 564] width 28 height 28
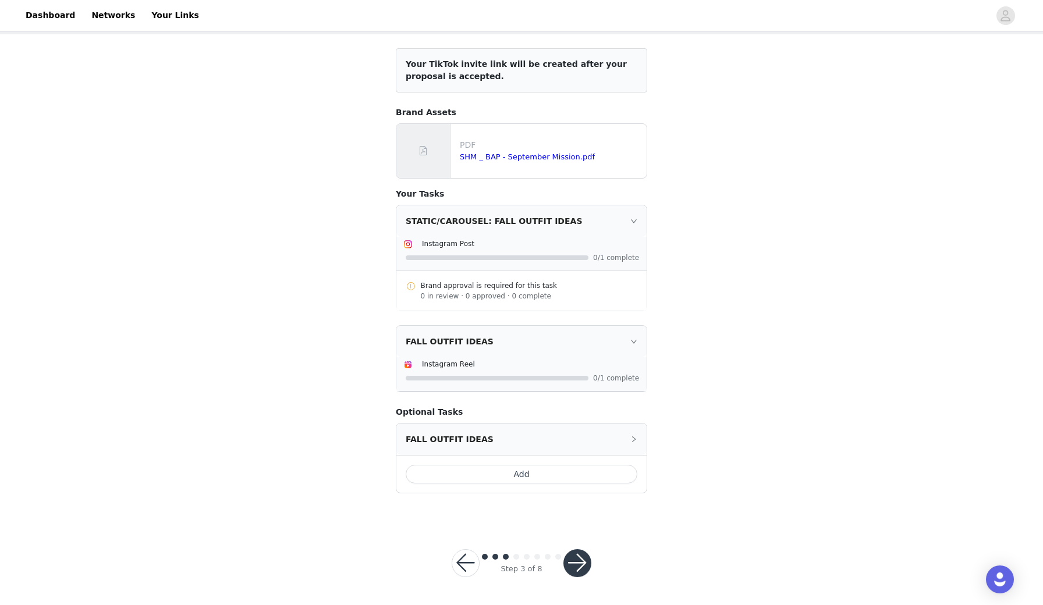
scroll to position [59, 0]
click at [525, 476] on button "Add" at bounding box center [522, 474] width 232 height 19
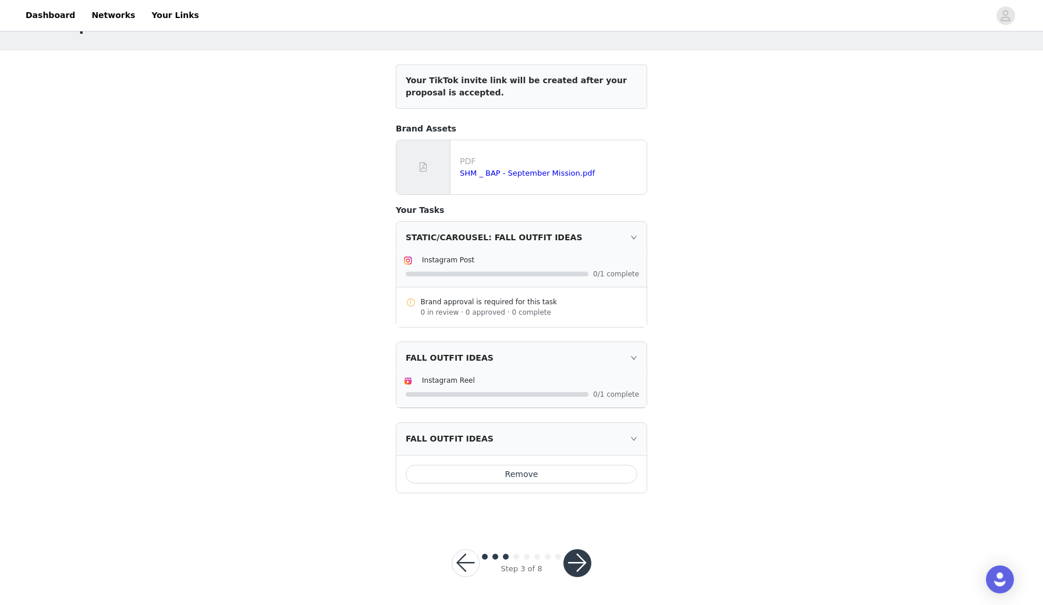
scroll to position [43, 0]
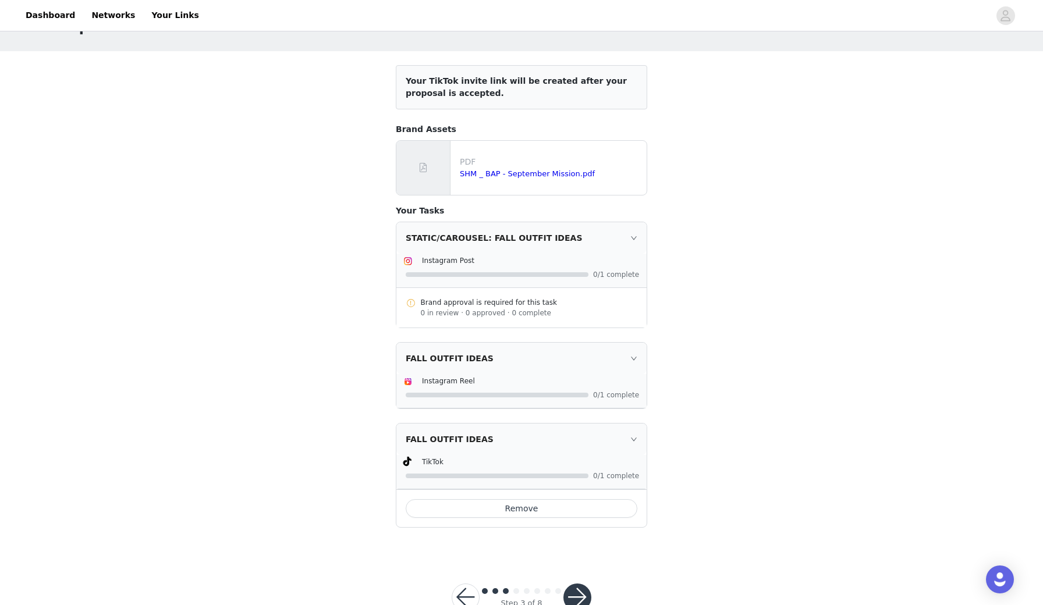
click at [517, 506] on button "Remove" at bounding box center [522, 508] width 232 height 19
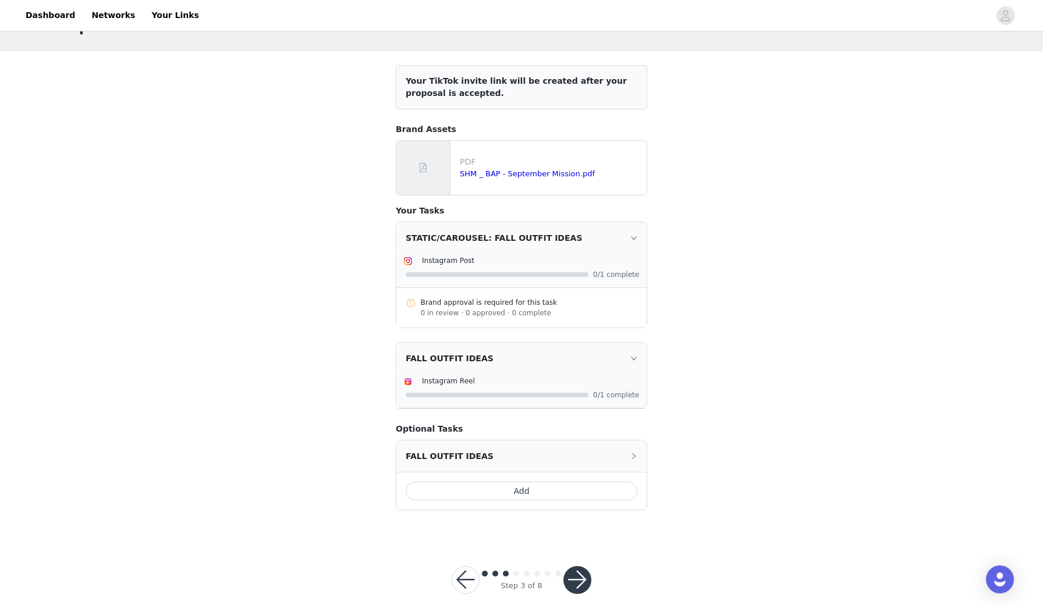
click at [583, 586] on button "button" at bounding box center [577, 580] width 28 height 28
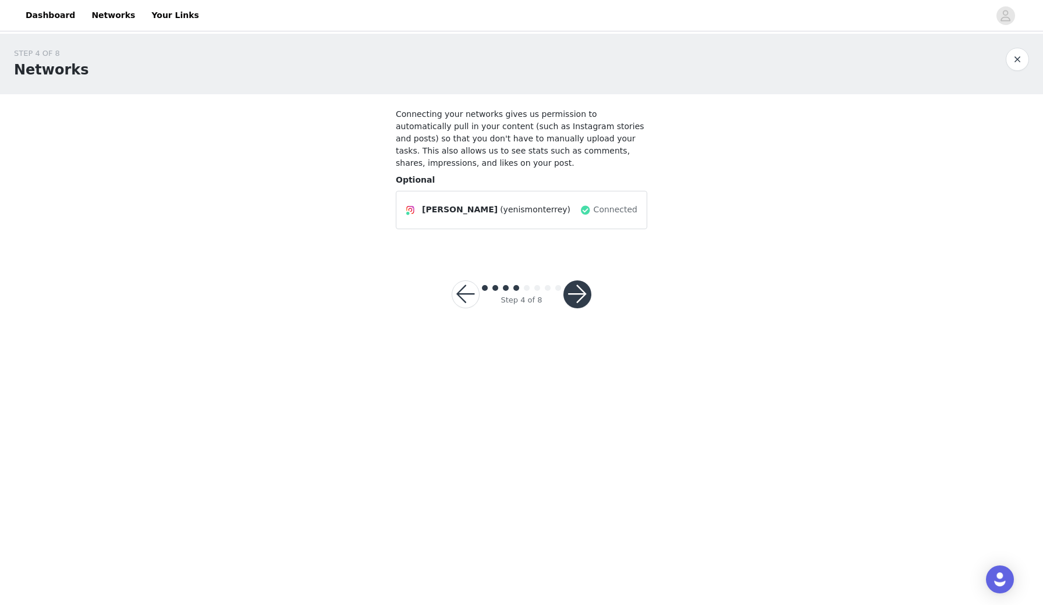
click at [586, 301] on button "button" at bounding box center [577, 294] width 28 height 28
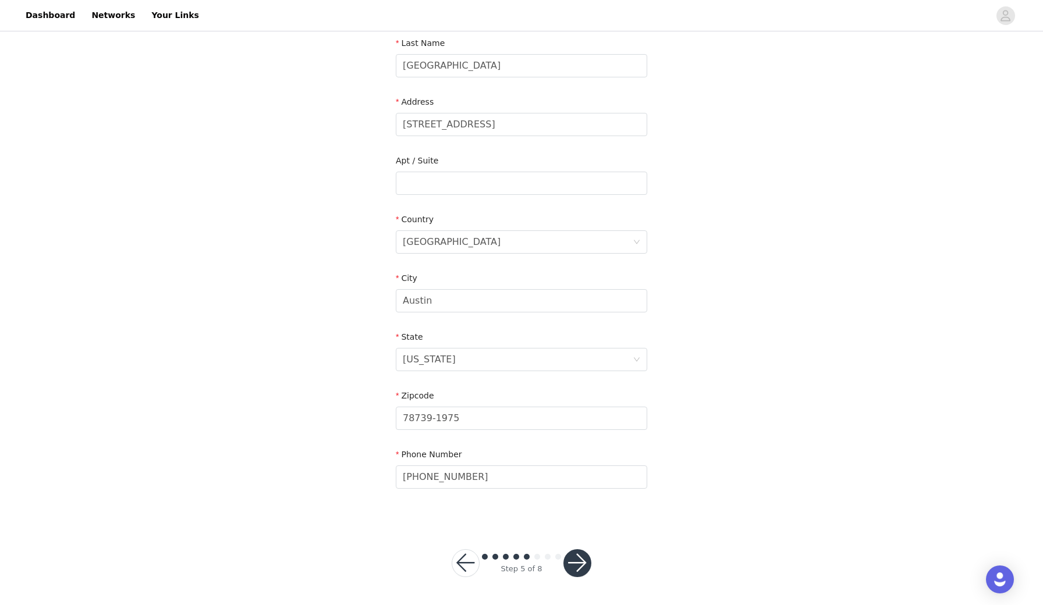
scroll to position [188, 0]
click at [578, 560] on button "button" at bounding box center [577, 564] width 28 height 28
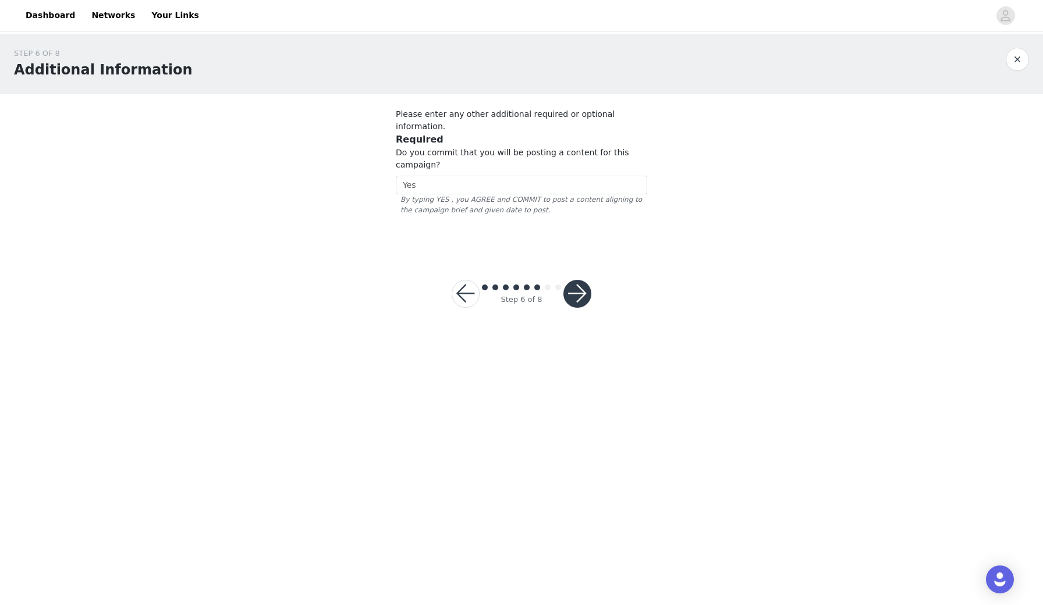
click at [581, 282] on button "button" at bounding box center [577, 294] width 28 height 28
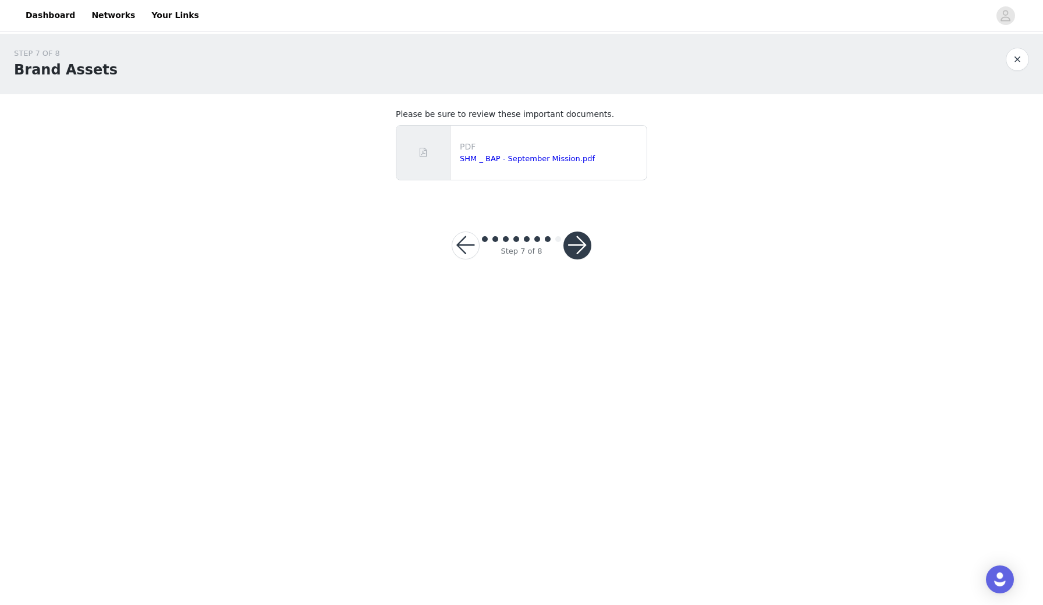
click at [582, 246] on button "button" at bounding box center [577, 246] width 28 height 28
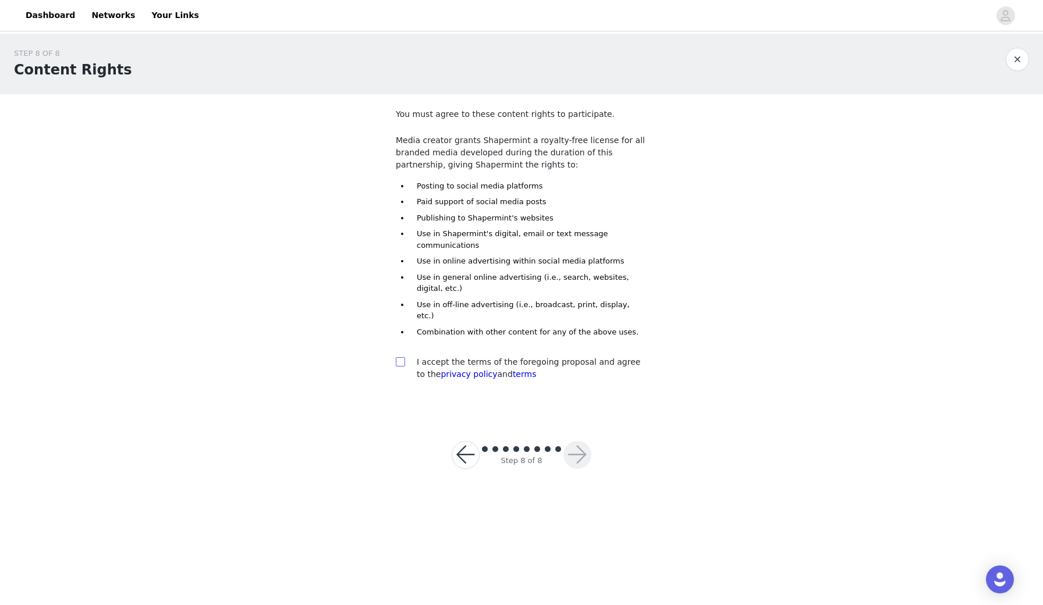
click at [399, 357] on input "checkbox" at bounding box center [400, 361] width 8 height 8
checkbox input "true"
click at [585, 441] on button "button" at bounding box center [577, 455] width 28 height 28
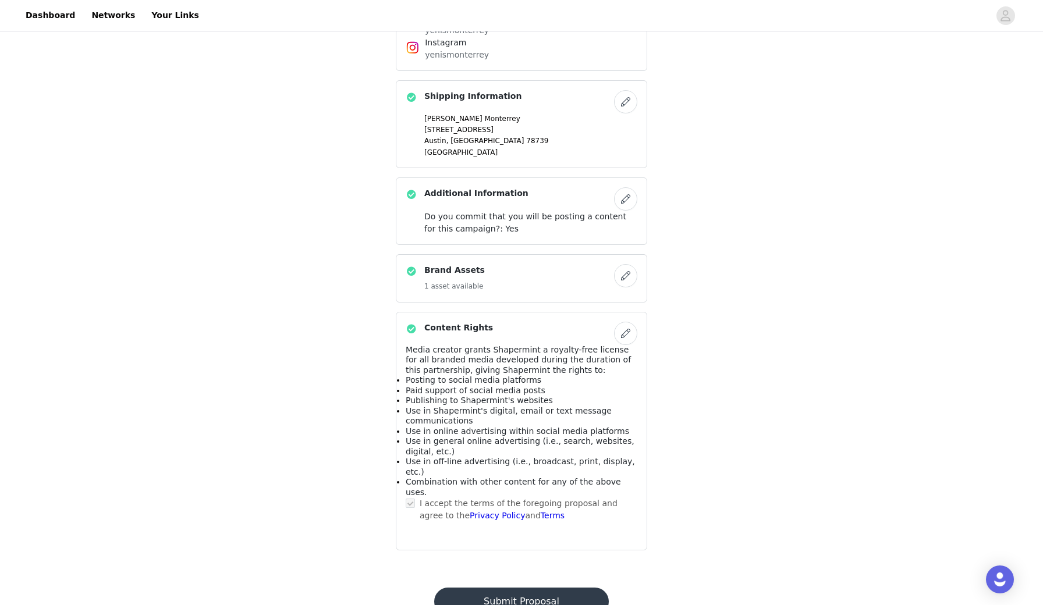
click at [541, 588] on button "Submit Proposal" at bounding box center [521, 602] width 174 height 28
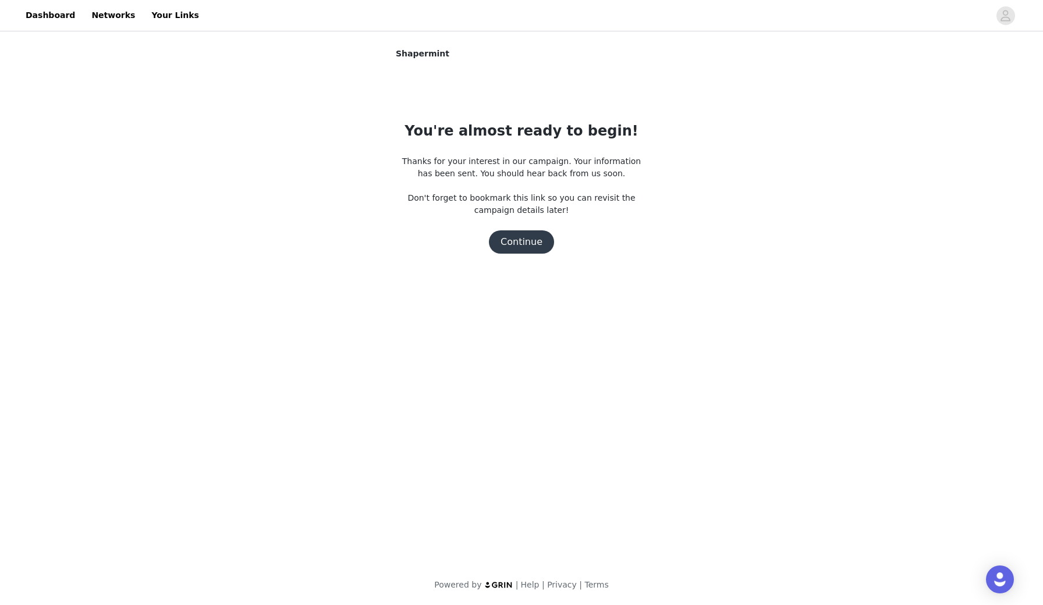
click at [512, 244] on button "Continue" at bounding box center [521, 241] width 65 height 23
